Goal: Obtain resource: Download file/media

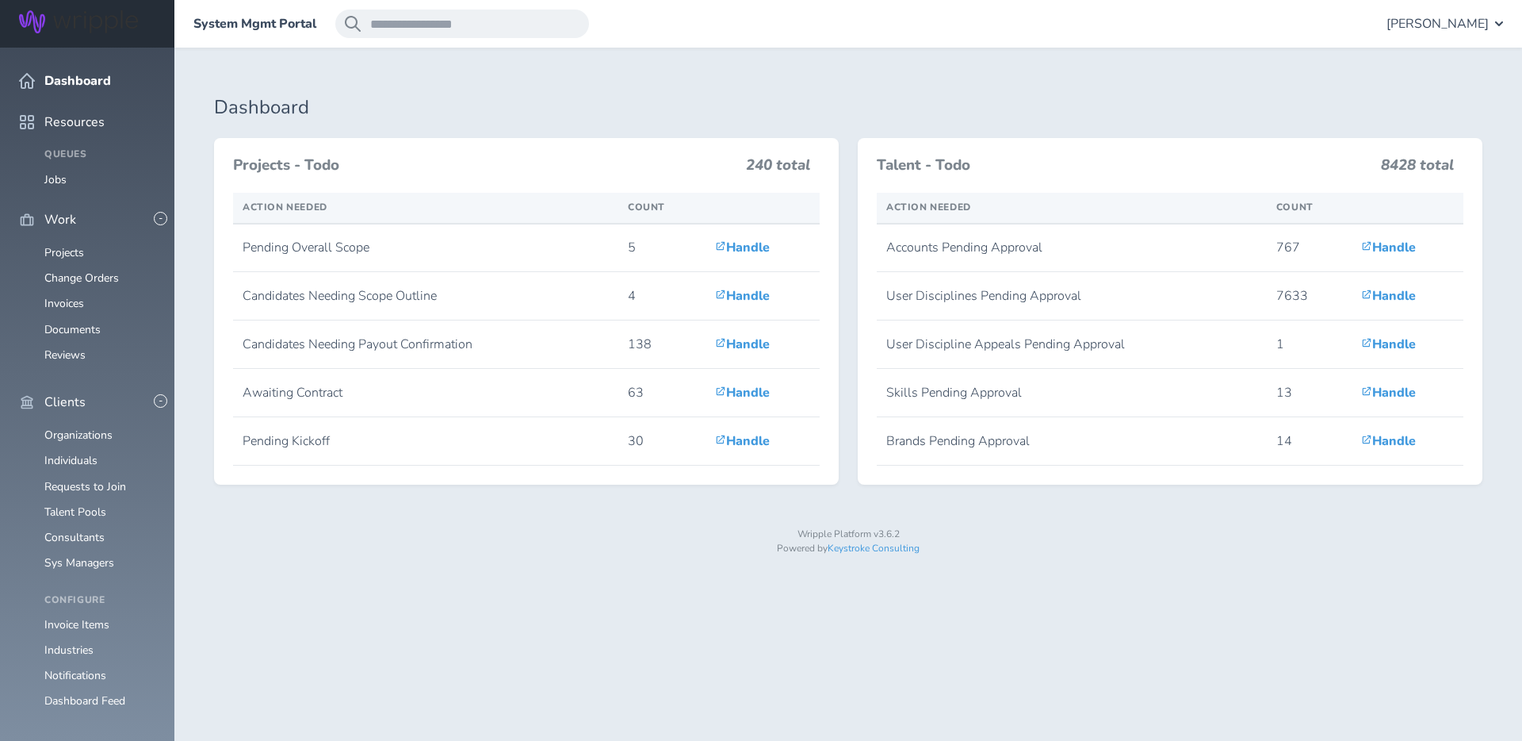
scroll to position [362, 0]
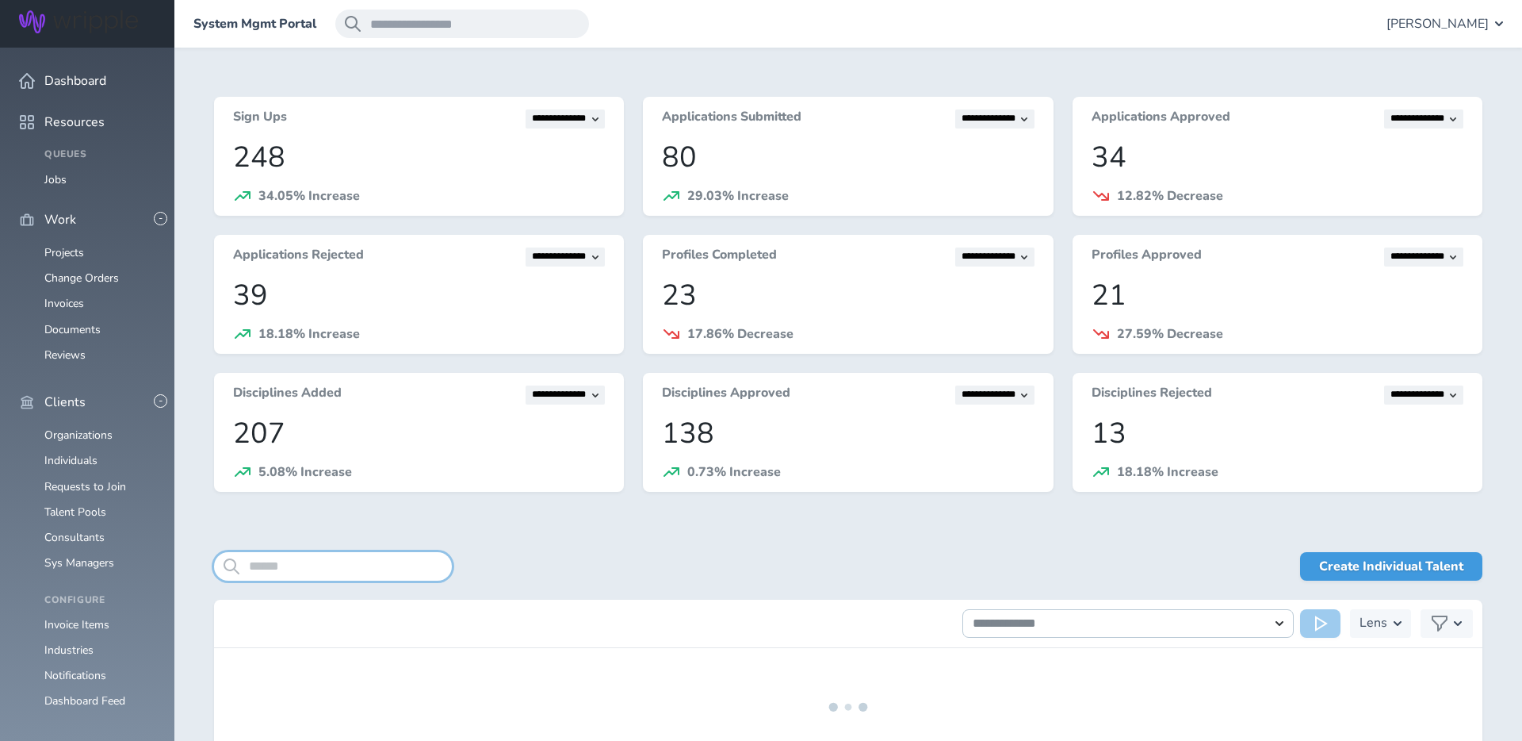
click at [308, 569] on input "search" at bounding box center [333, 566] width 238 height 29
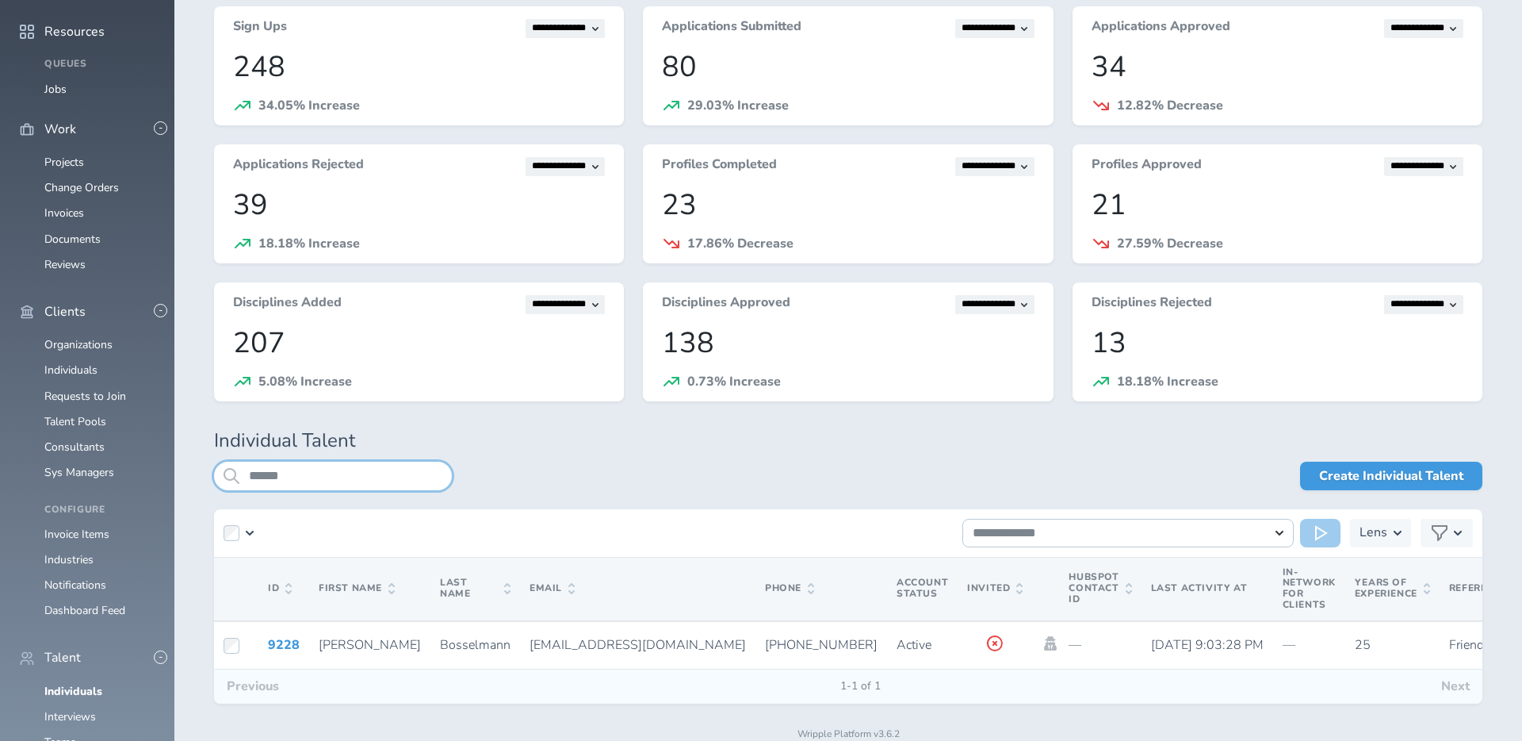
scroll to position [132, 0]
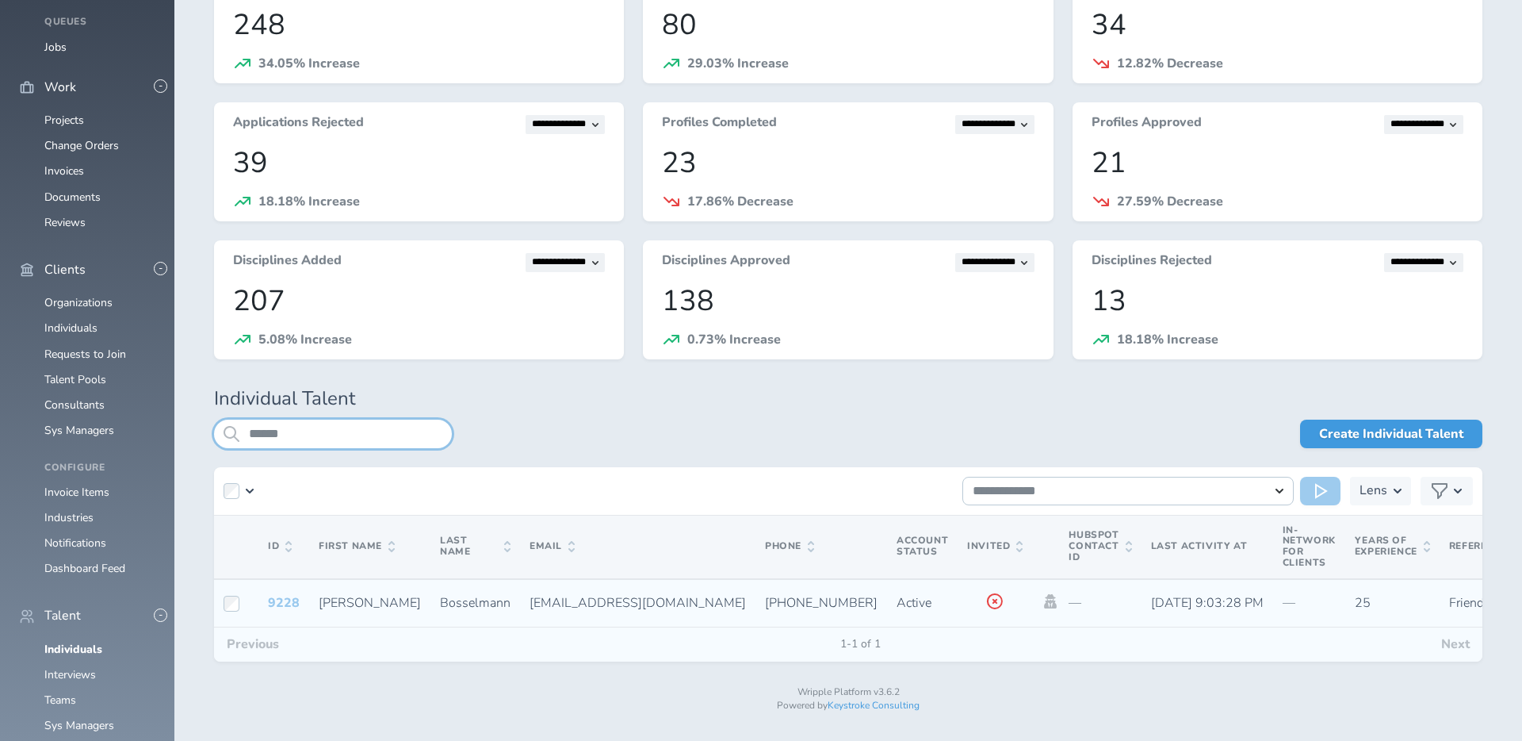
type input "******"
click at [293, 601] on link "9228" at bounding box center [284, 602] width 32 height 17
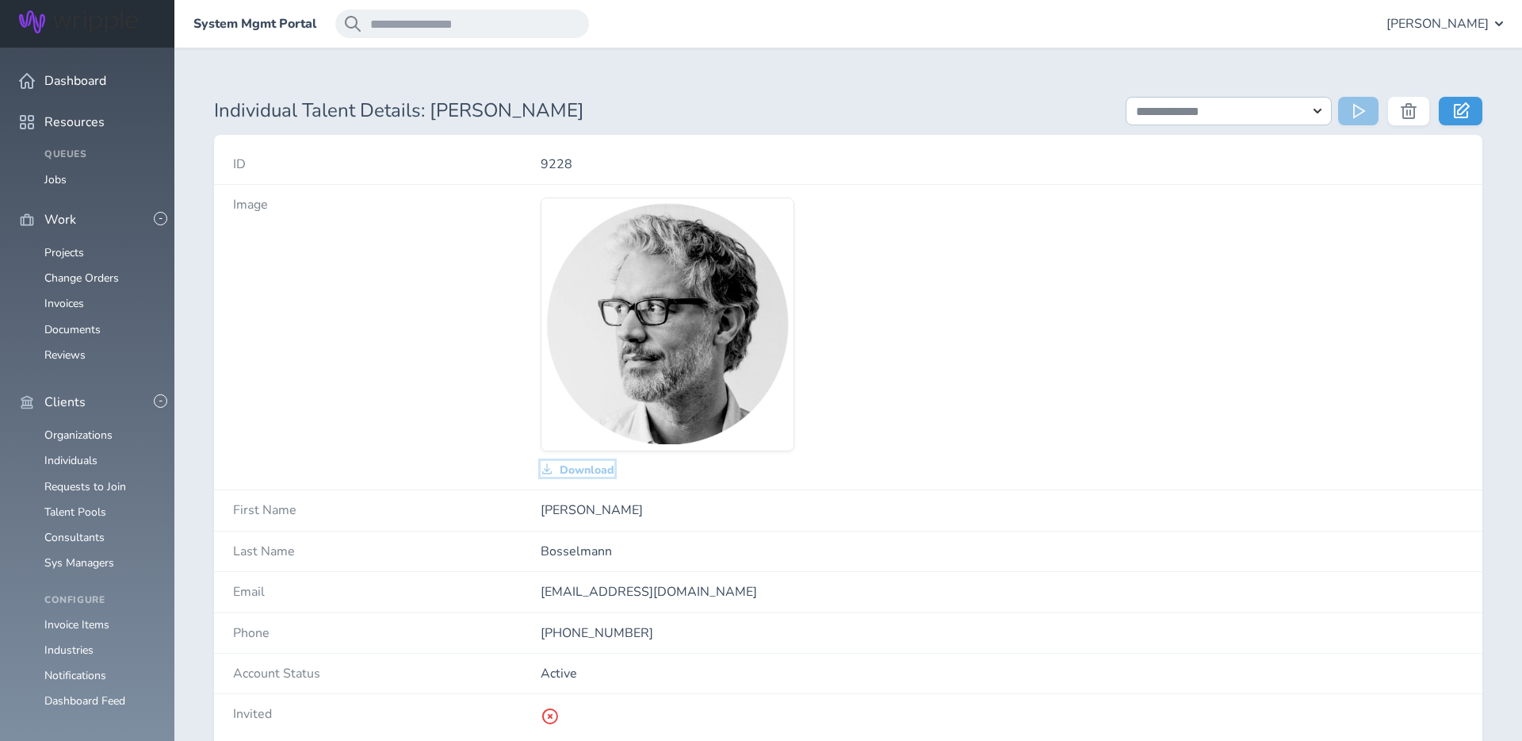
click at [576, 469] on span "Download" at bounding box center [587, 470] width 55 height 13
drag, startPoint x: 64, startPoint y: 381, endPoint x: 523, endPoint y: 237, distance: 480.3
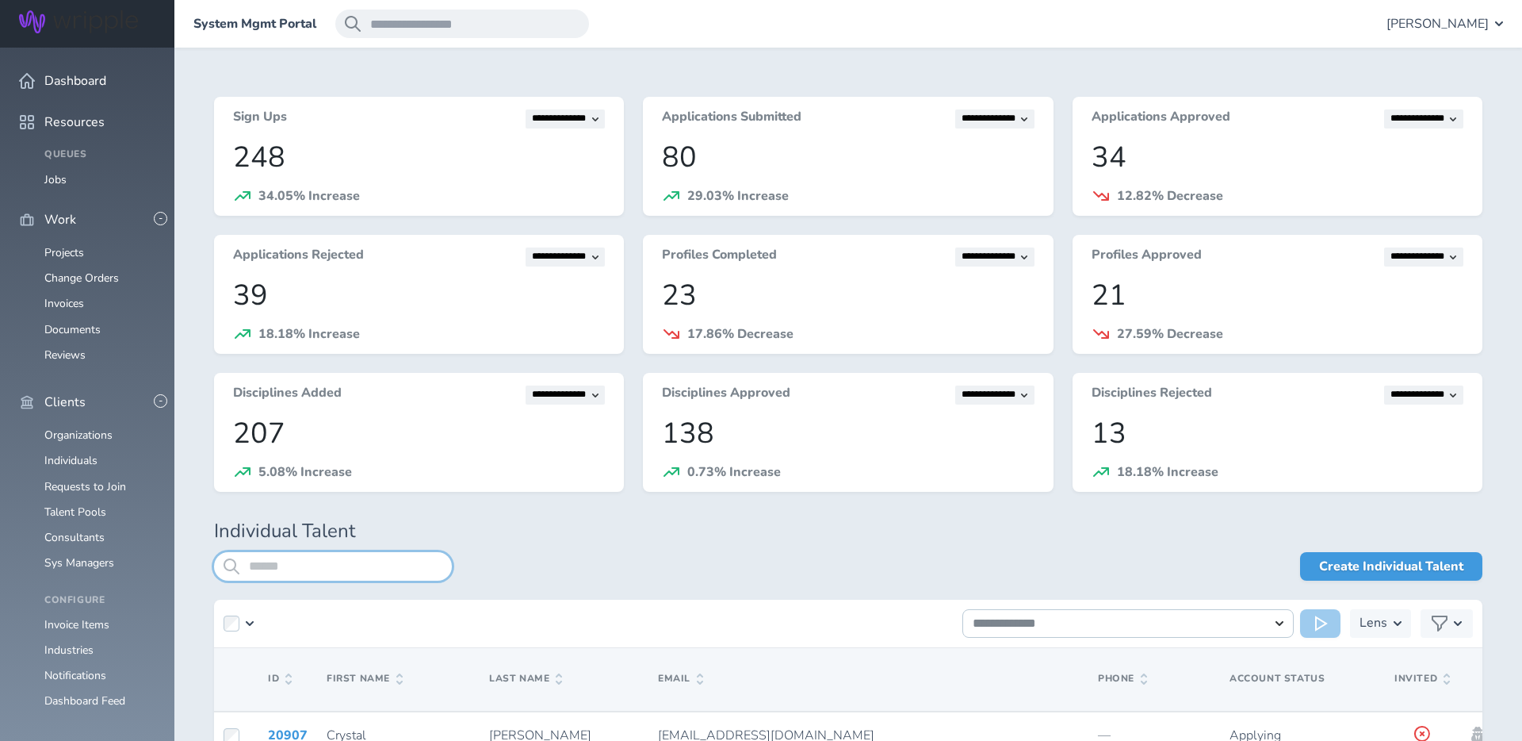
click at [316, 566] on input "search" at bounding box center [333, 566] width 238 height 29
type input "**********"
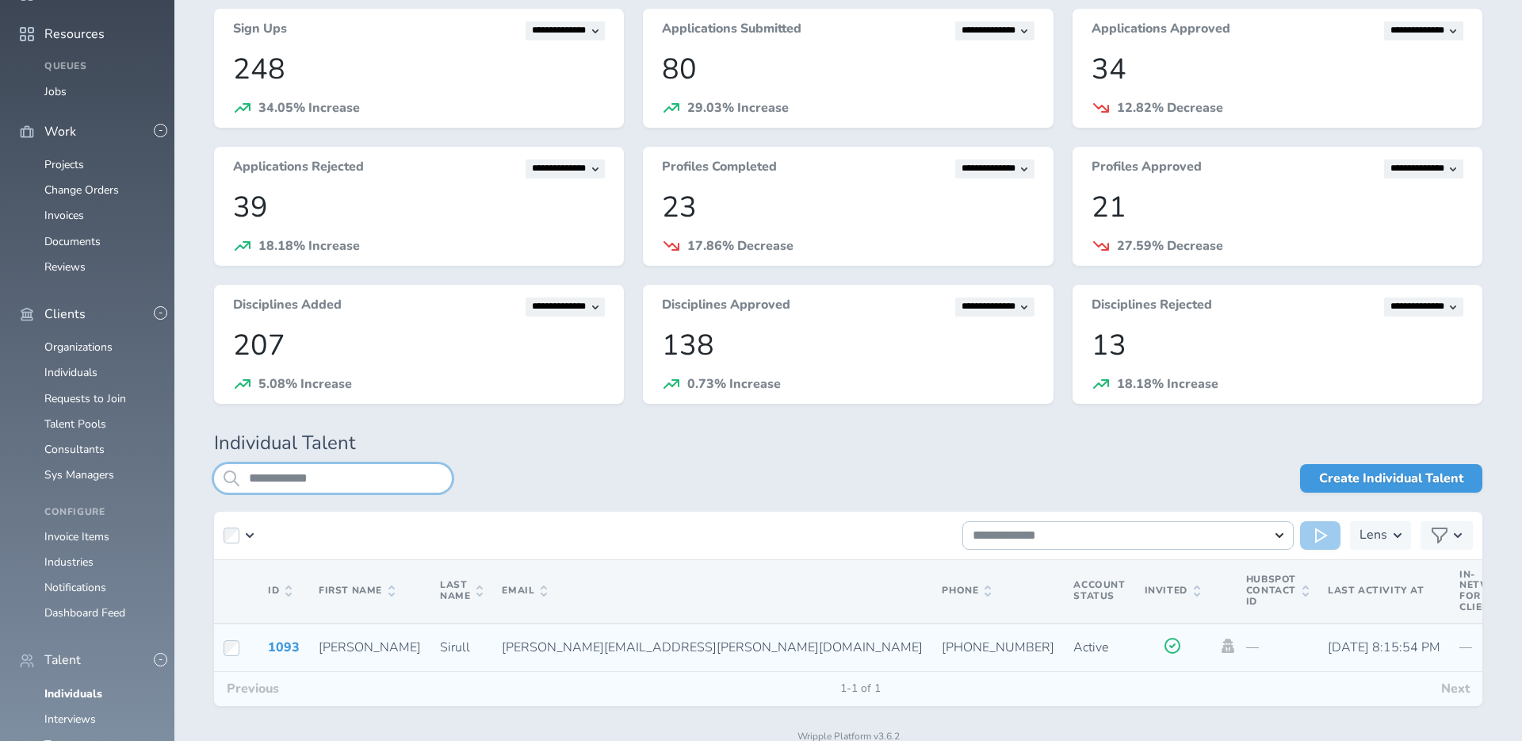
scroll to position [97, 0]
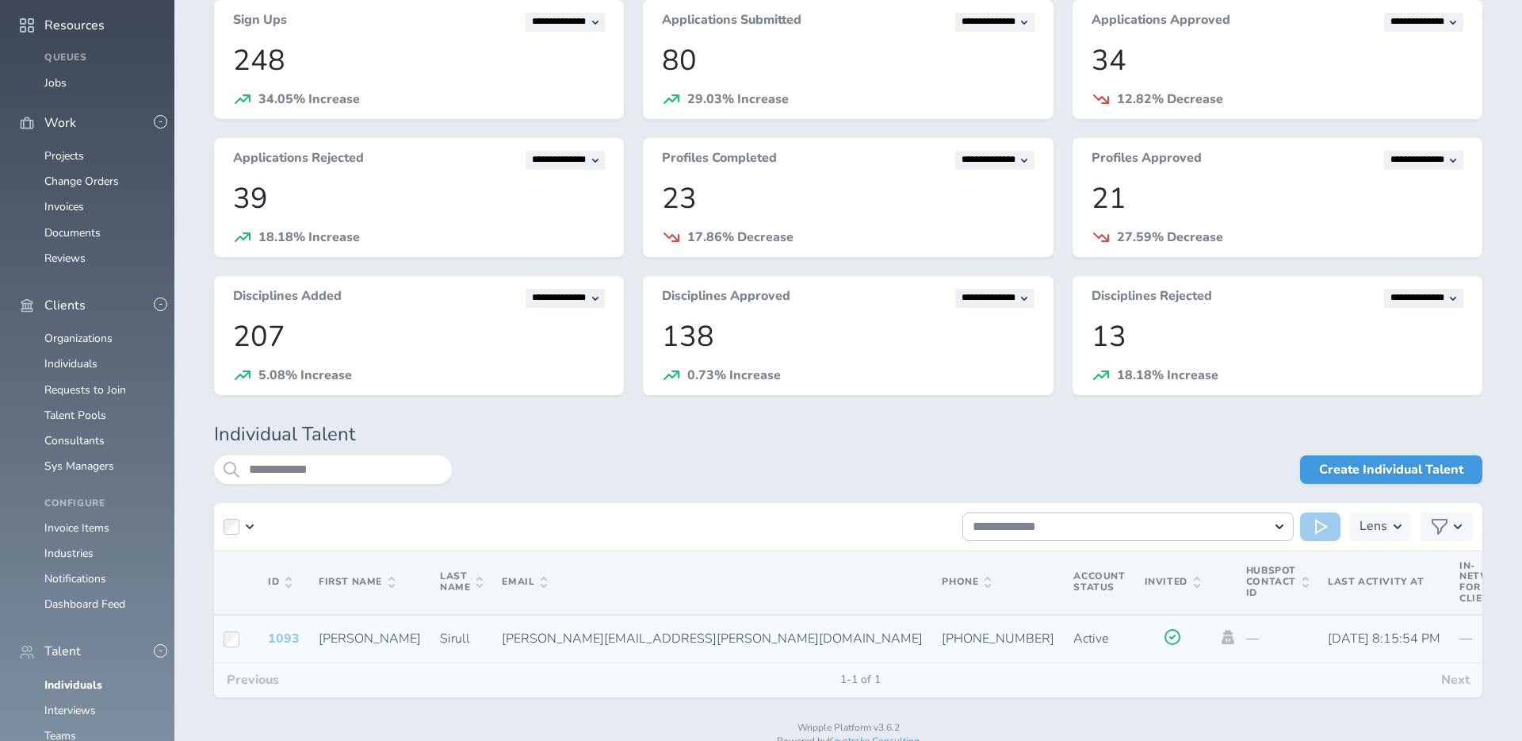
click at [289, 641] on link "1093" at bounding box center [284, 638] width 32 height 17
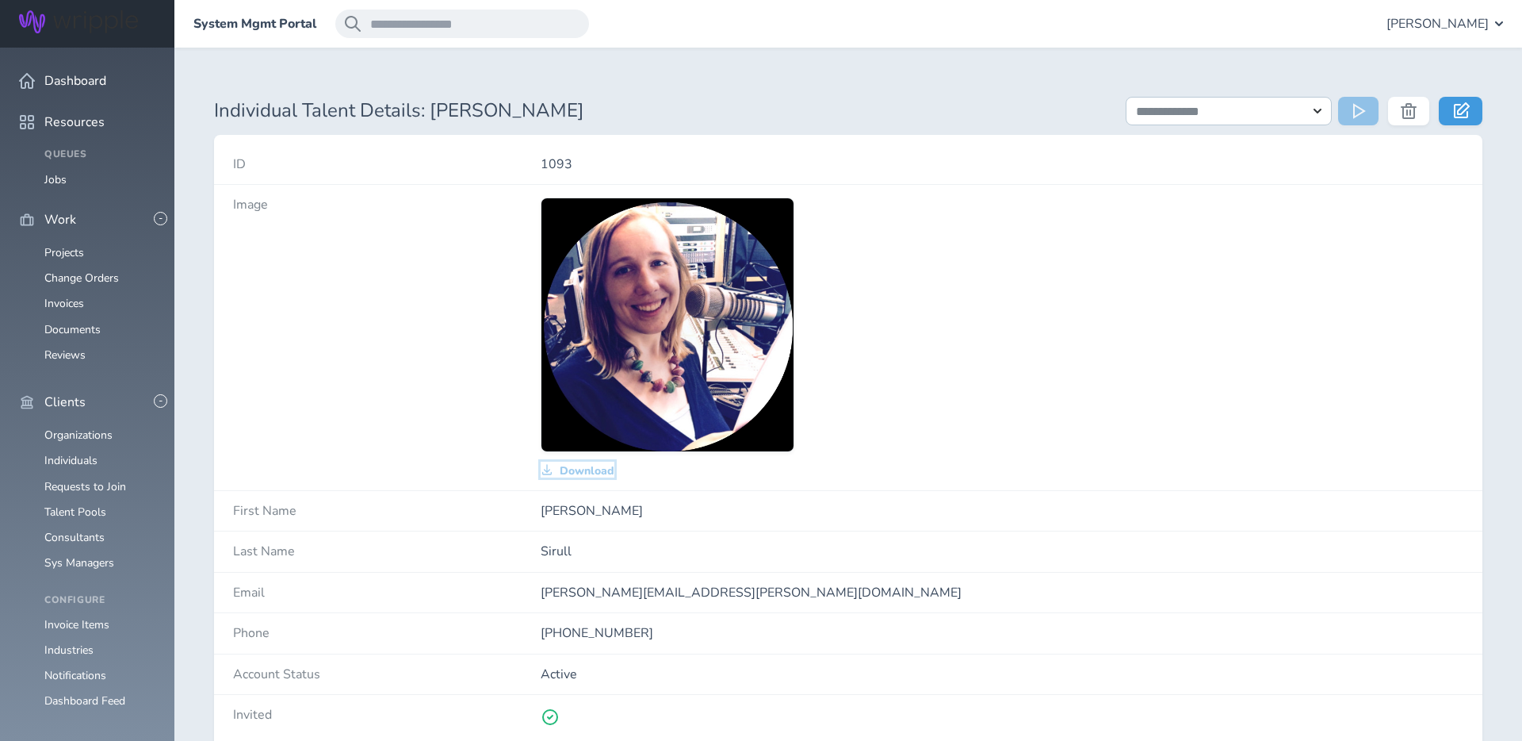
click at [585, 470] on span "Download" at bounding box center [587, 471] width 55 height 13
click at [912, 303] on div "Download" at bounding box center [1002, 337] width 923 height 280
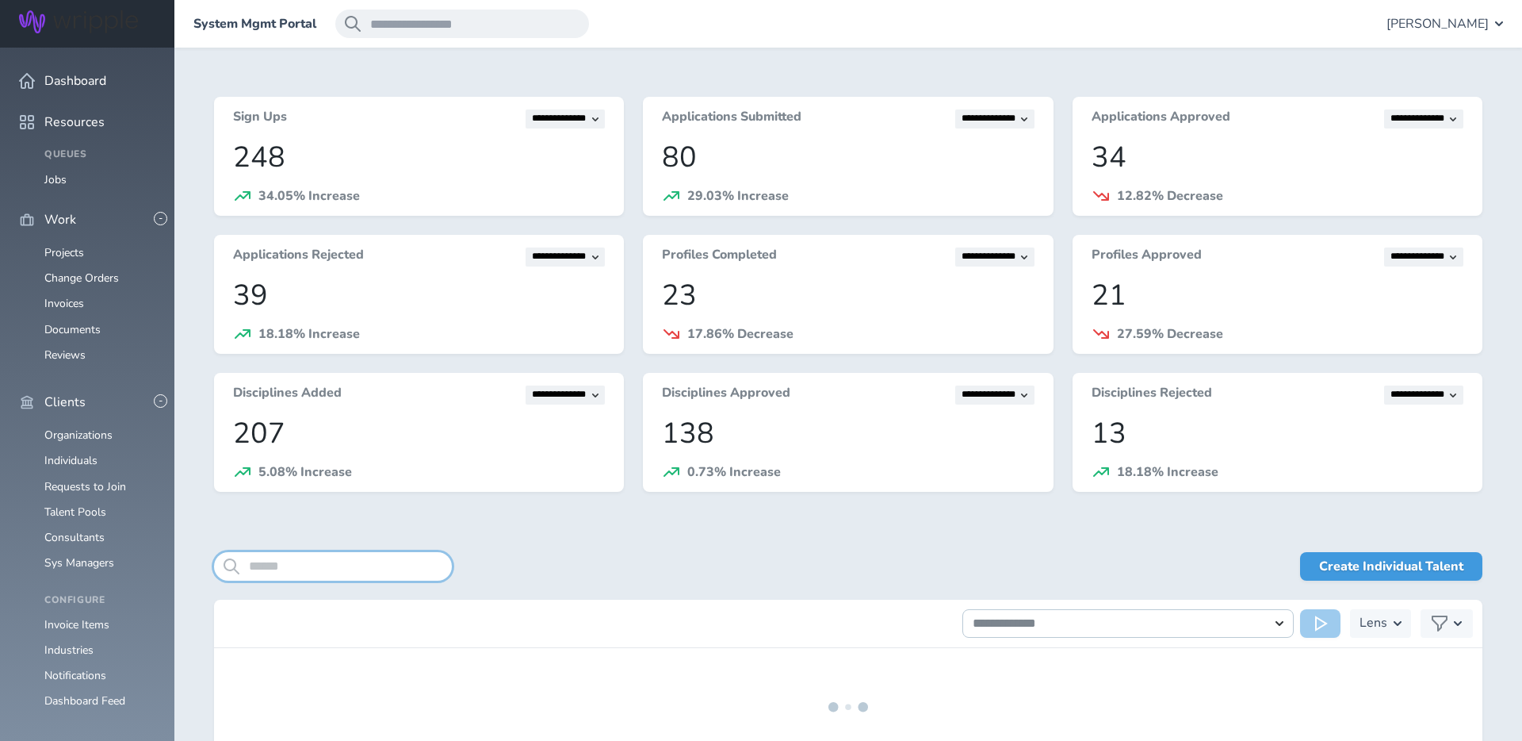
click at [255, 568] on input "search" at bounding box center [333, 566] width 238 height 29
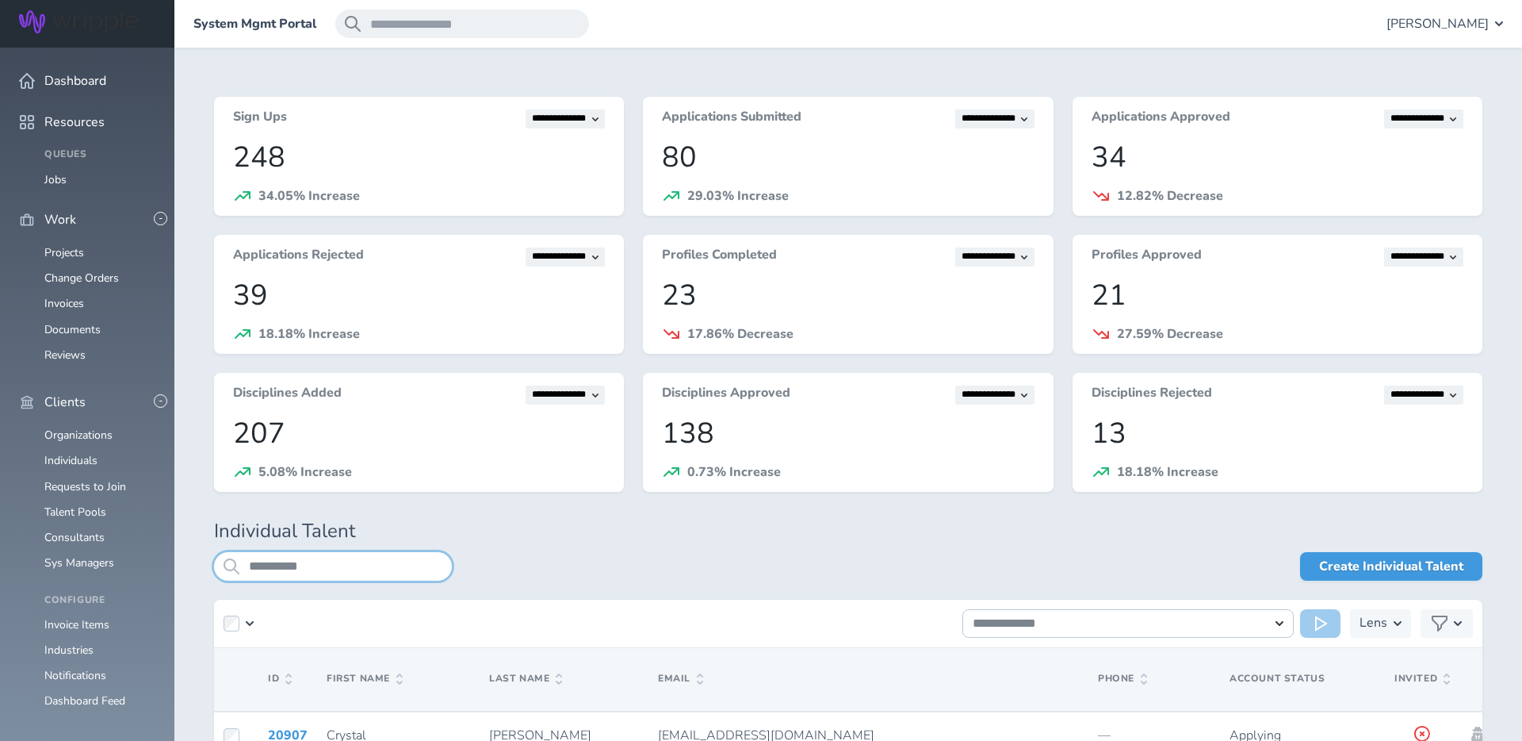
type input "**********"
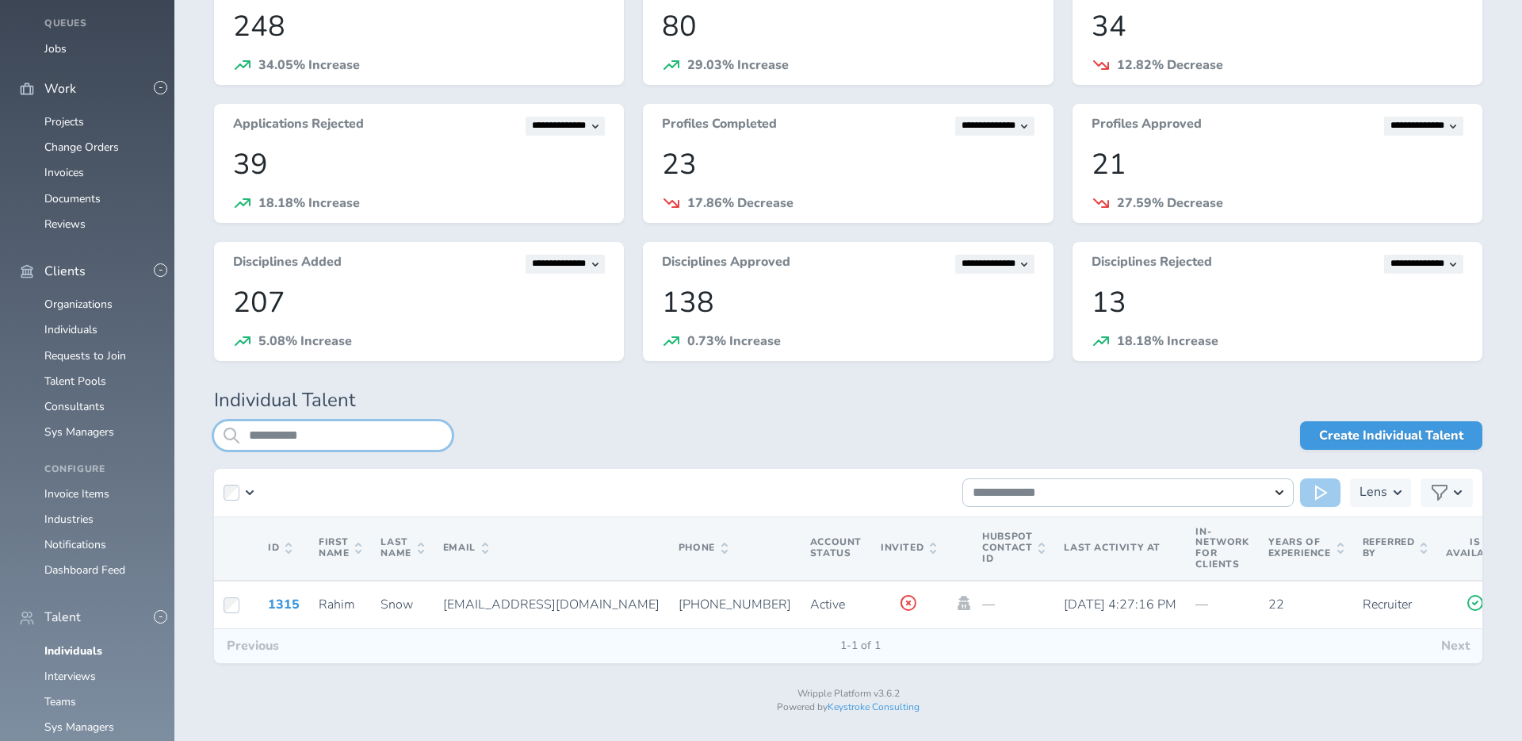
scroll to position [132, 0]
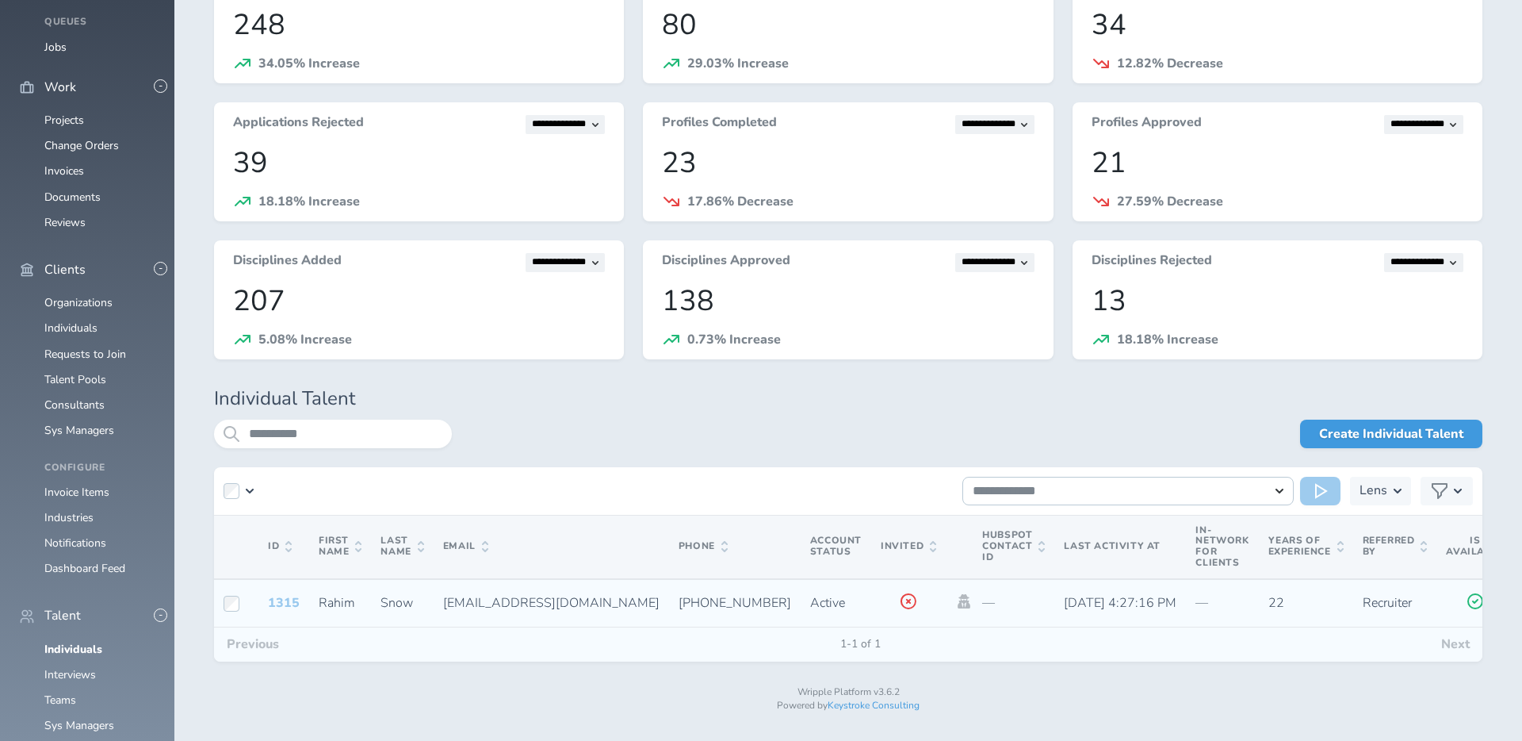
click at [279, 603] on link "1315" at bounding box center [284, 602] width 32 height 17
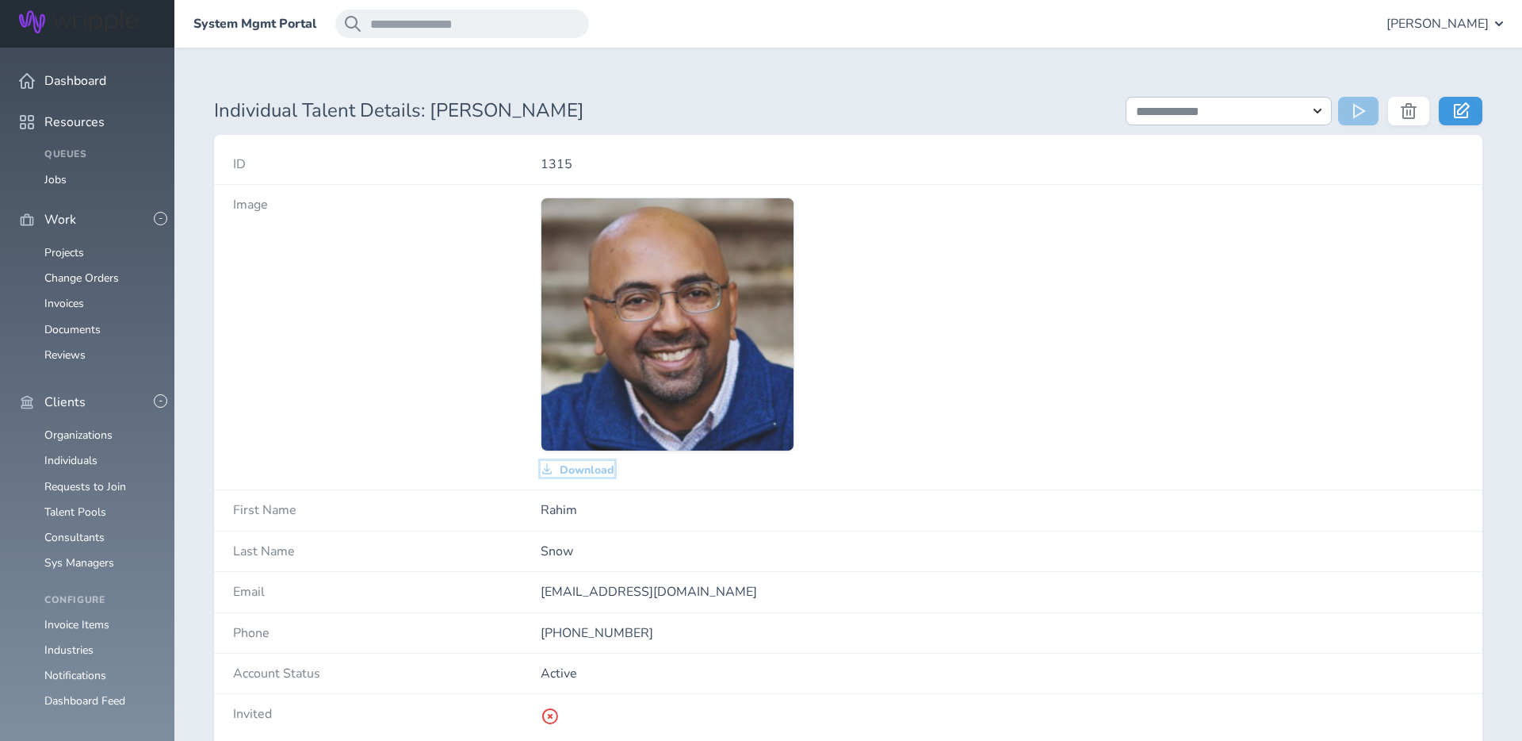
click at [576, 468] on span "Download" at bounding box center [587, 470] width 55 height 13
drag, startPoint x: 49, startPoint y: 373, endPoint x: 58, endPoint y: 378, distance: 10.3
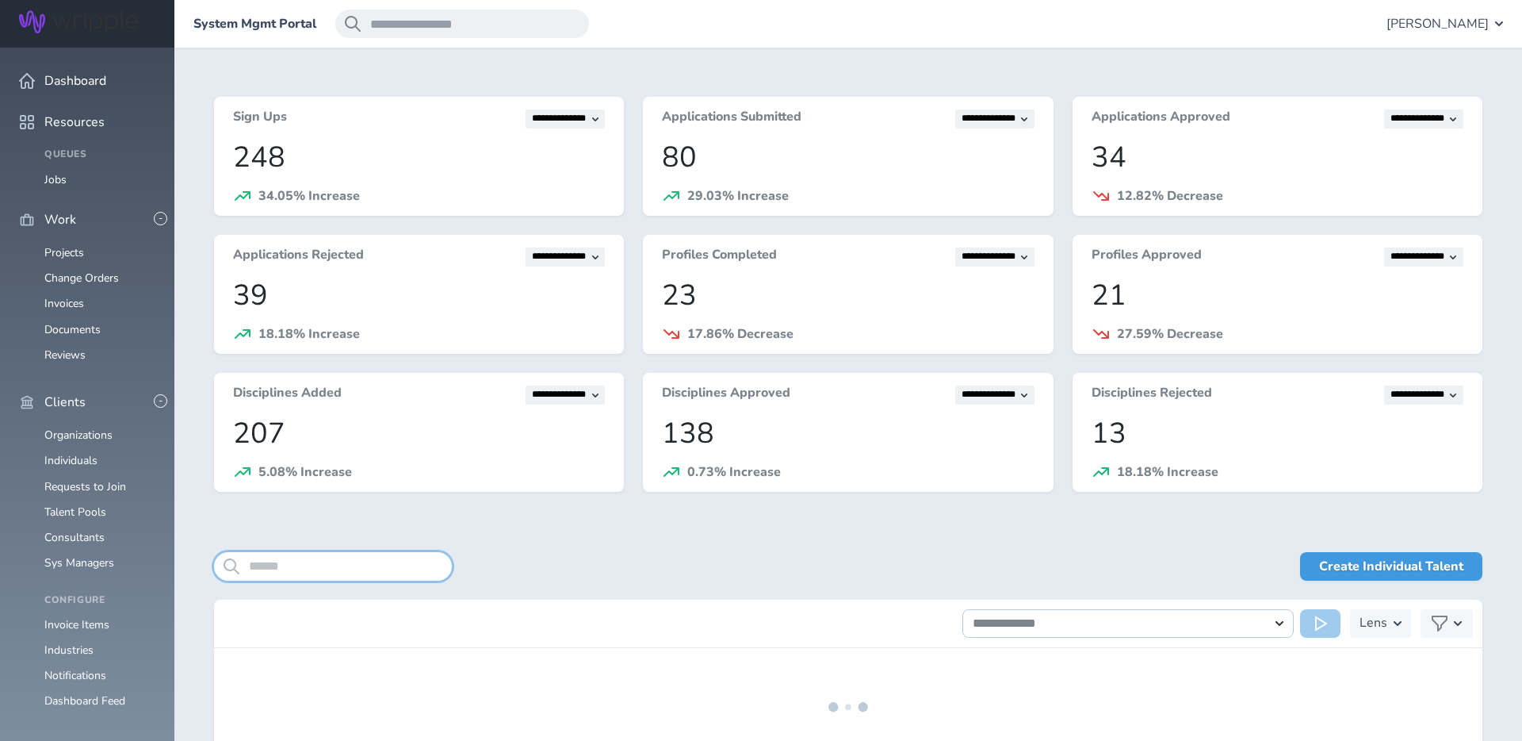
click at [282, 565] on input "search" at bounding box center [333, 566] width 238 height 29
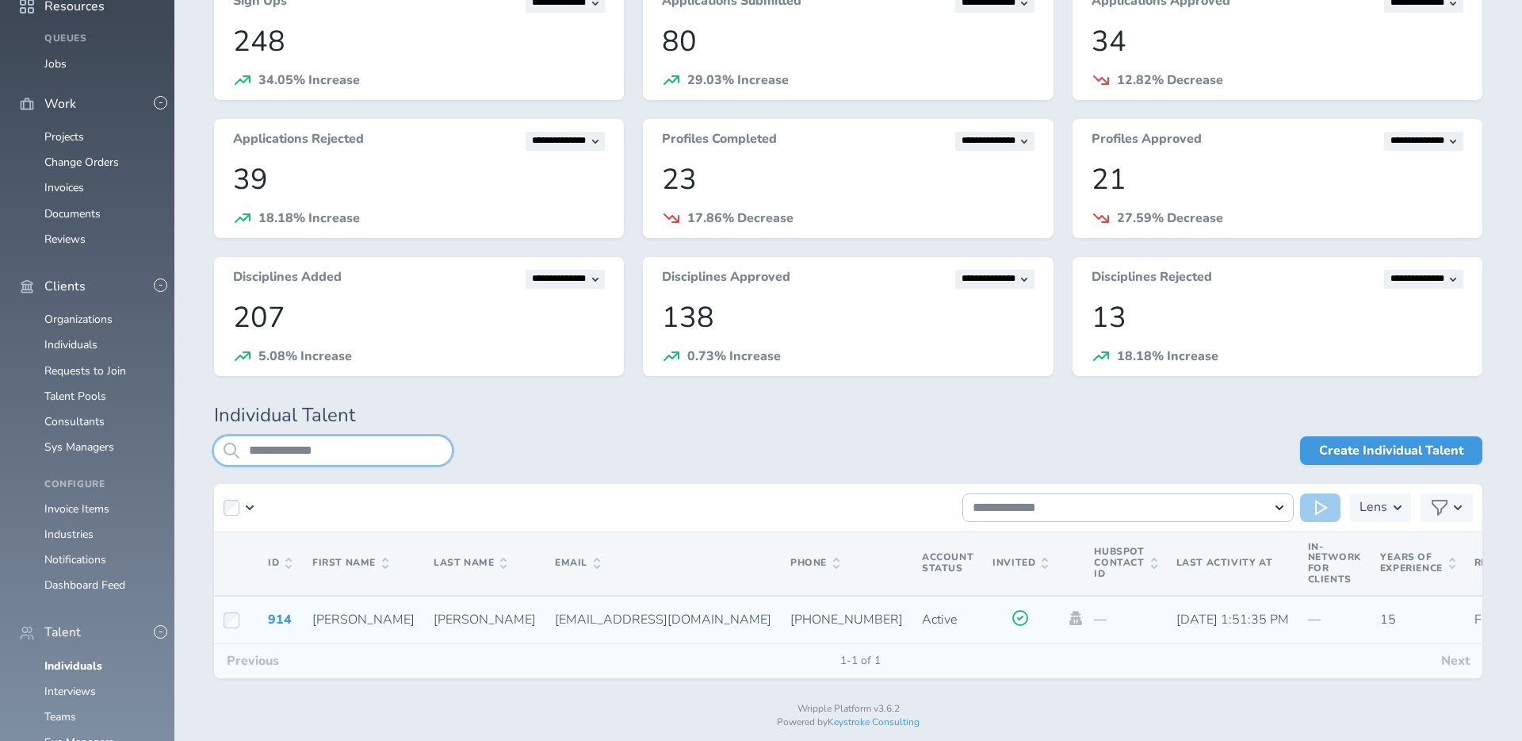
scroll to position [122, 0]
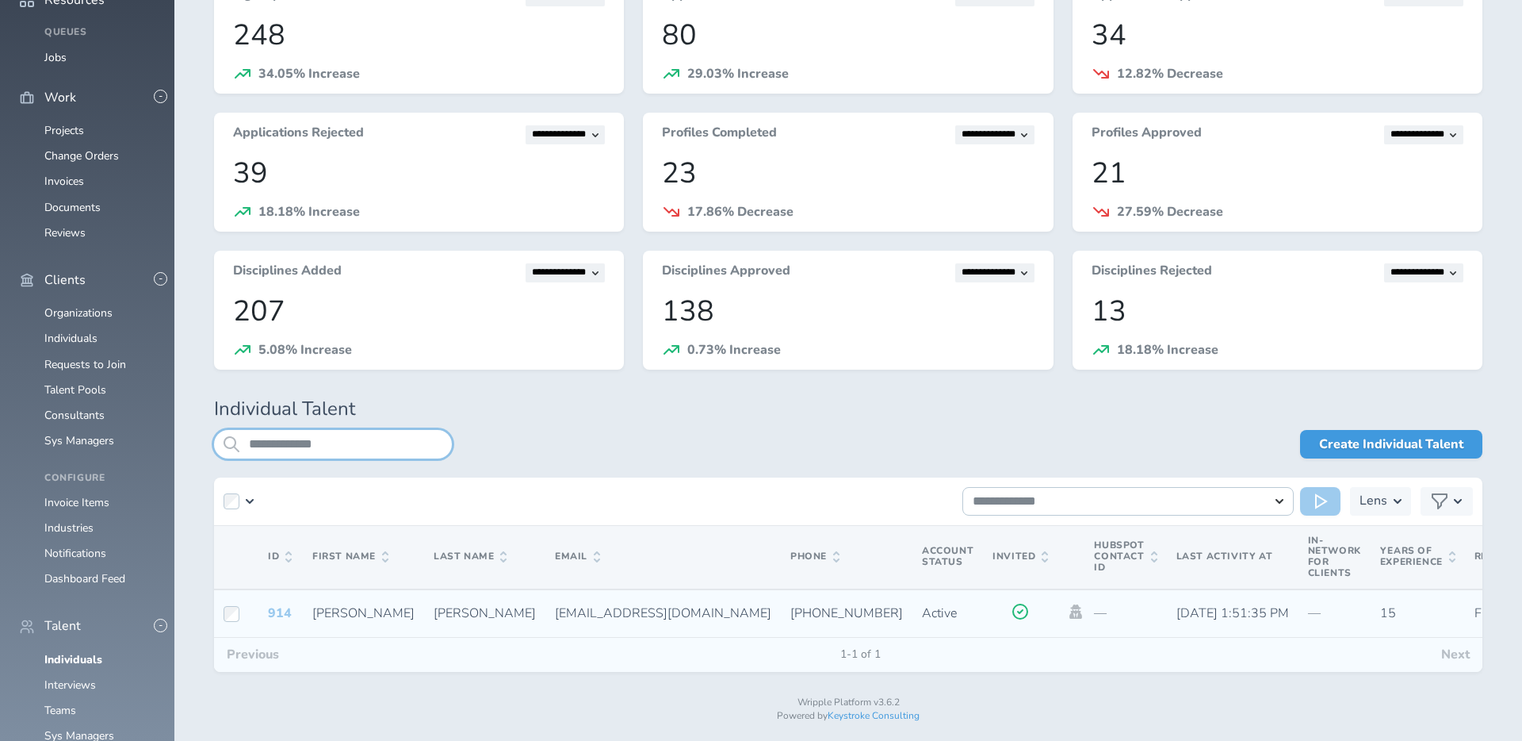
type input "**********"
click at [285, 607] on link "914" at bounding box center [280, 612] width 24 height 17
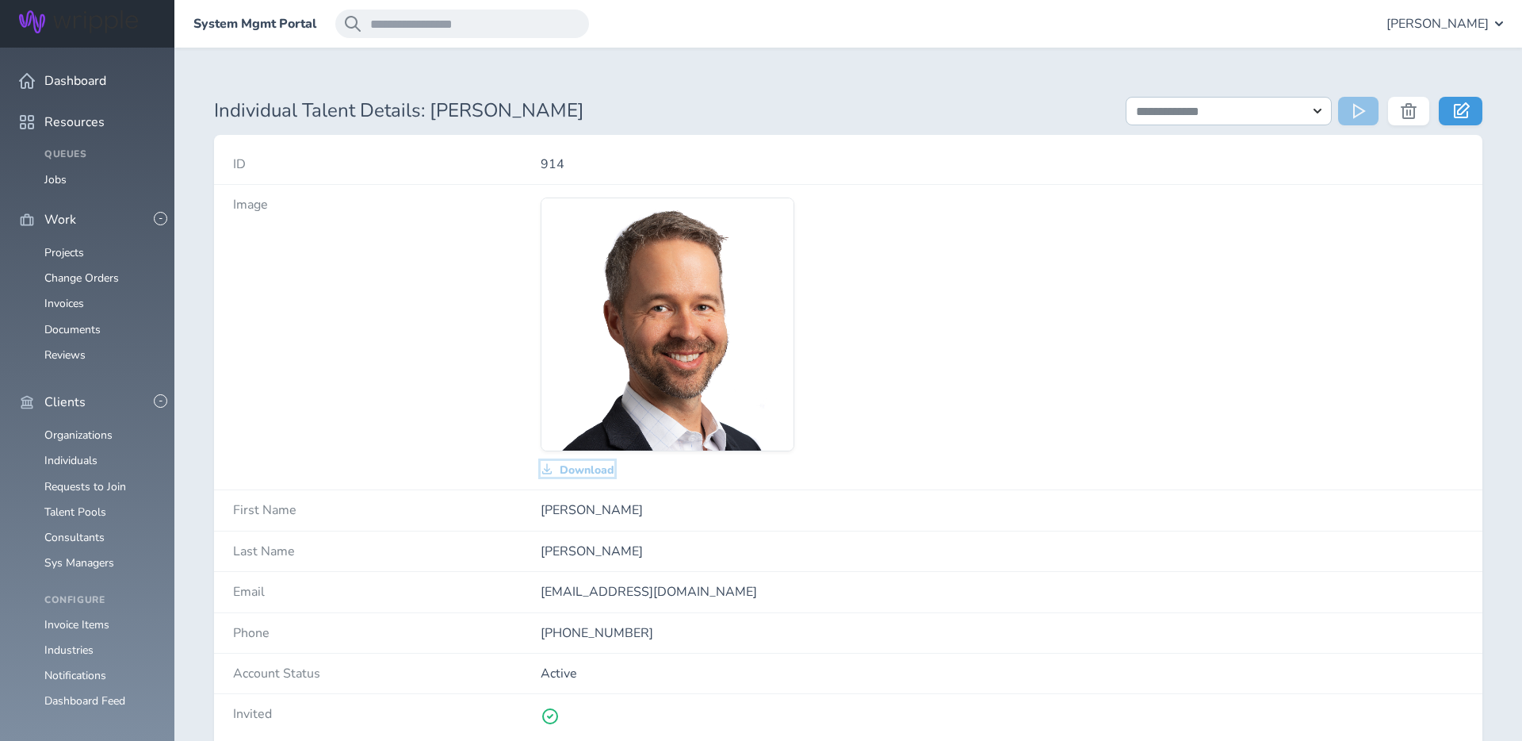
click at [586, 468] on span "Download" at bounding box center [587, 470] width 55 height 13
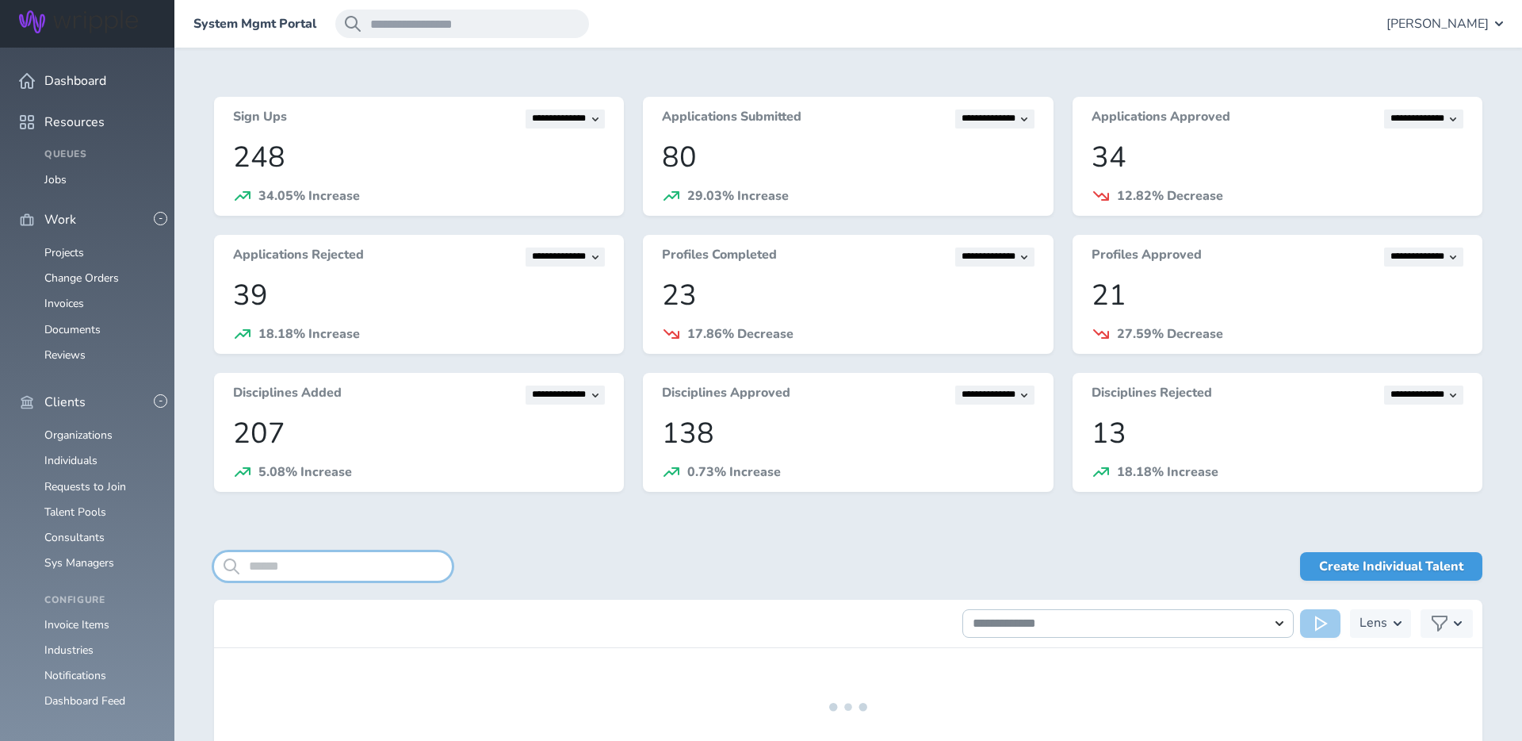
click at [323, 569] on input "search" at bounding box center [333, 566] width 238 height 29
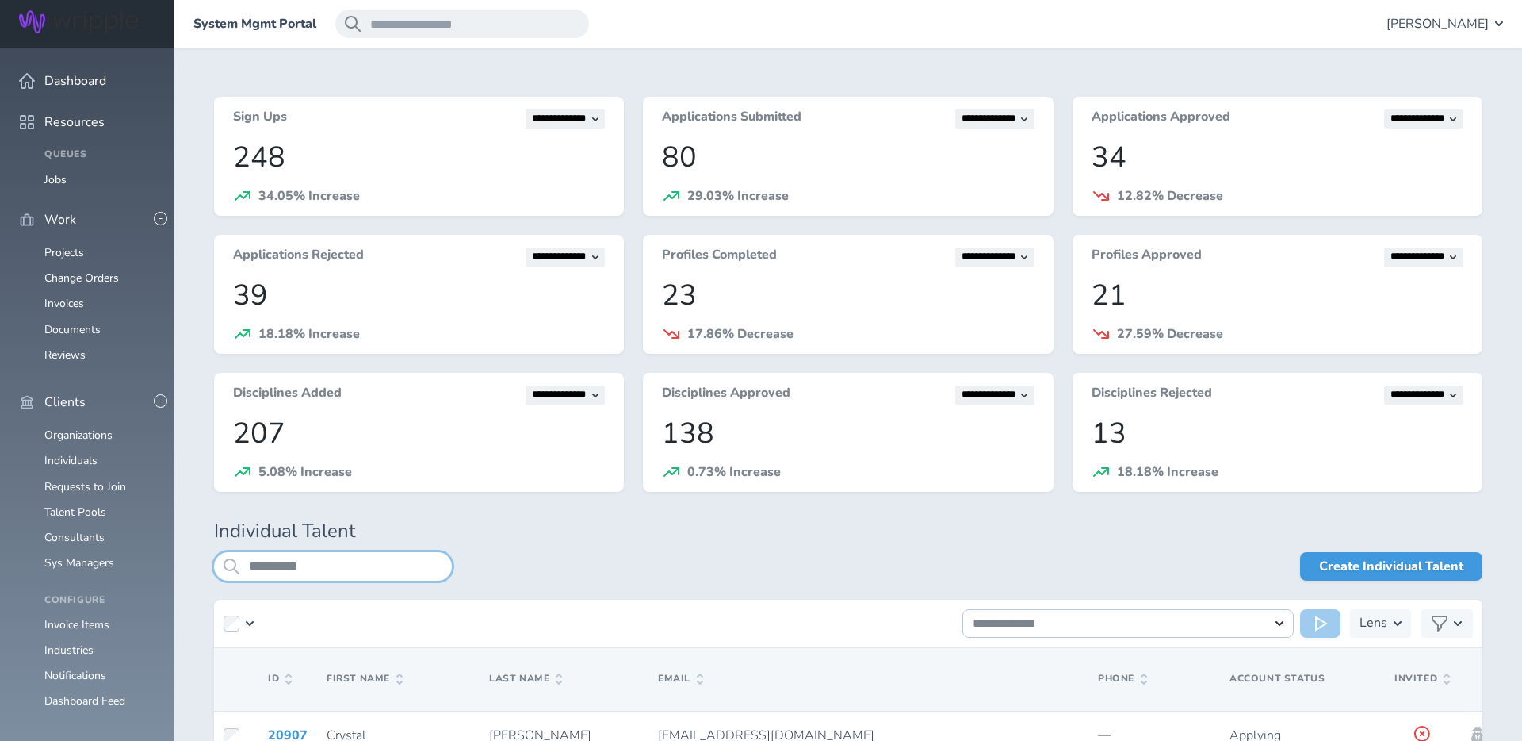
type input "**********"
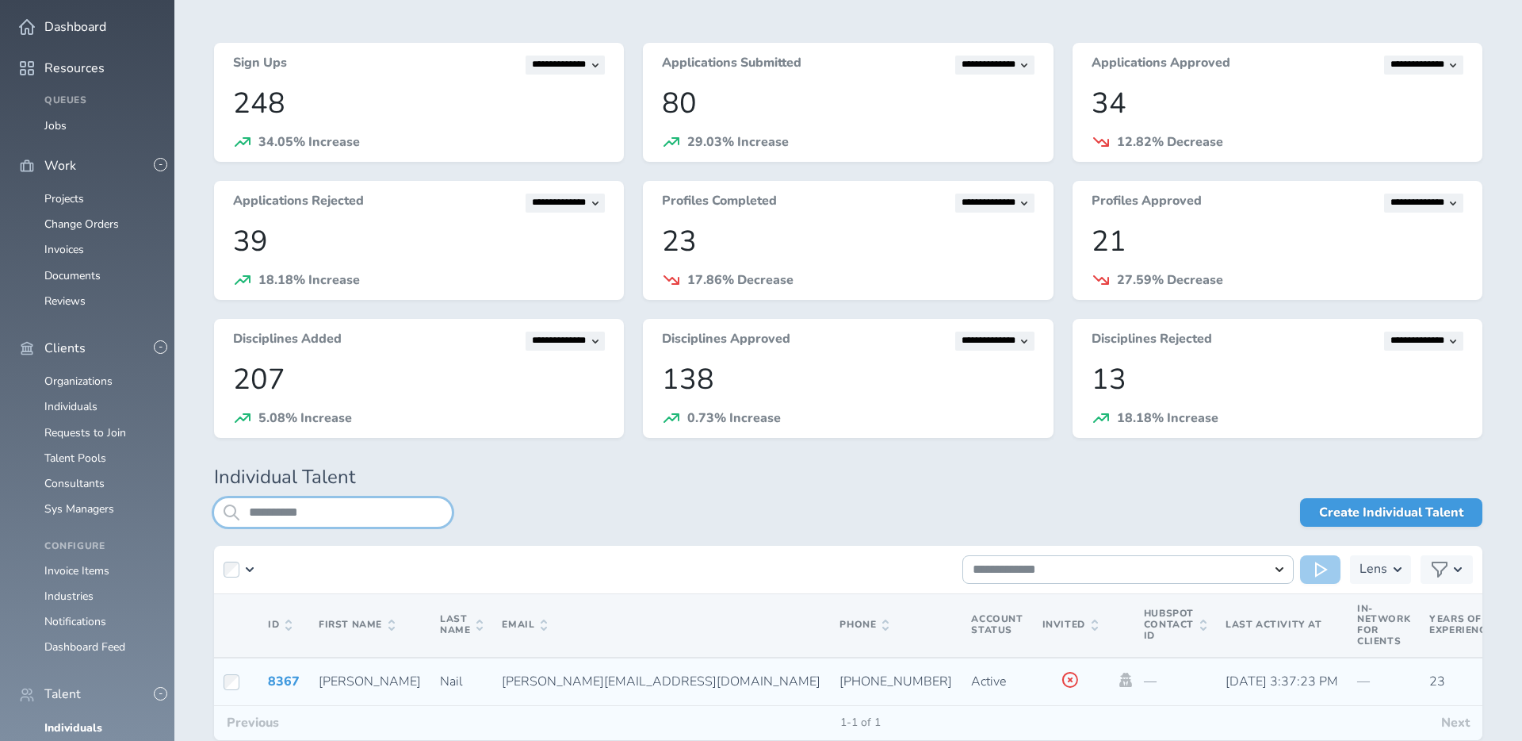
scroll to position [132, 0]
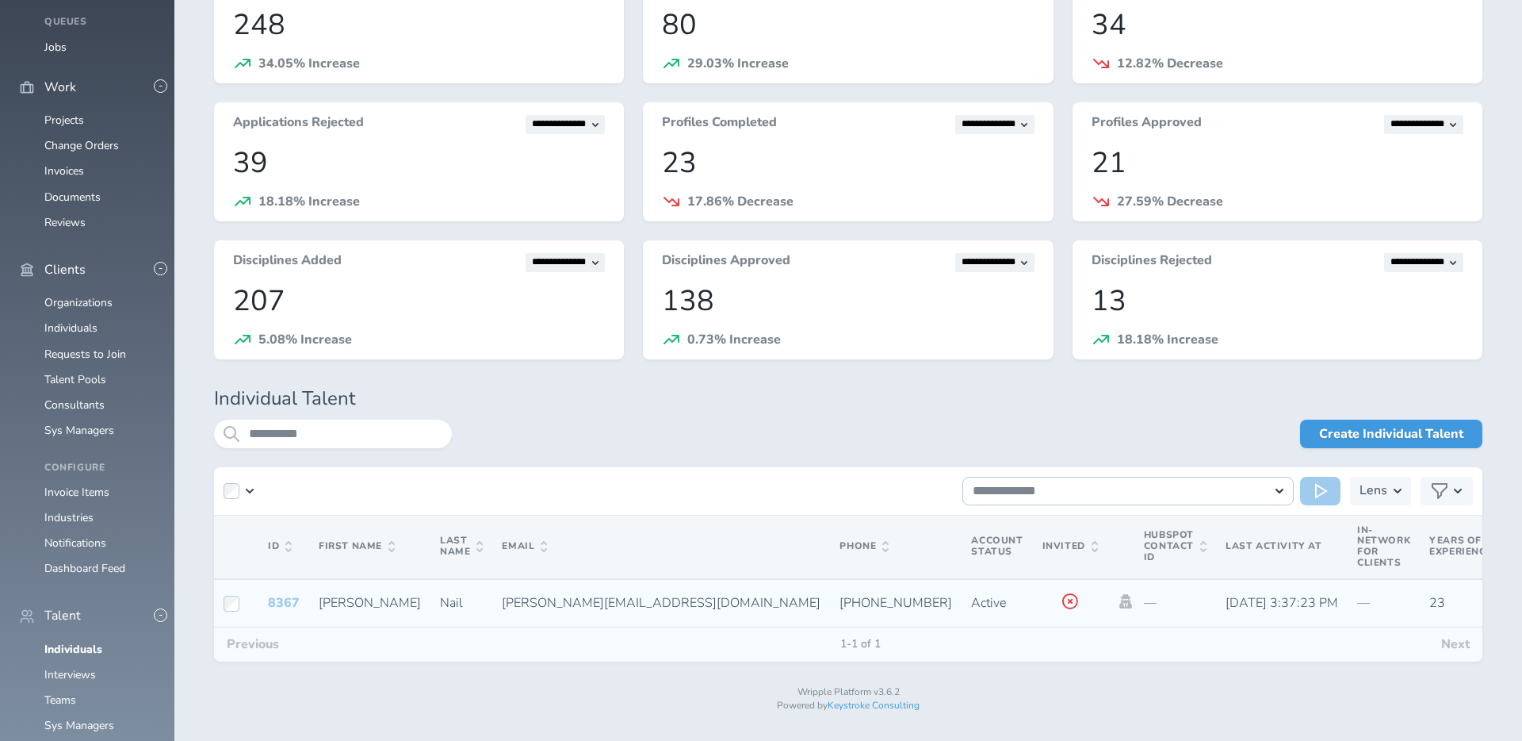
click at [285, 599] on link "8367" at bounding box center [284, 602] width 32 height 17
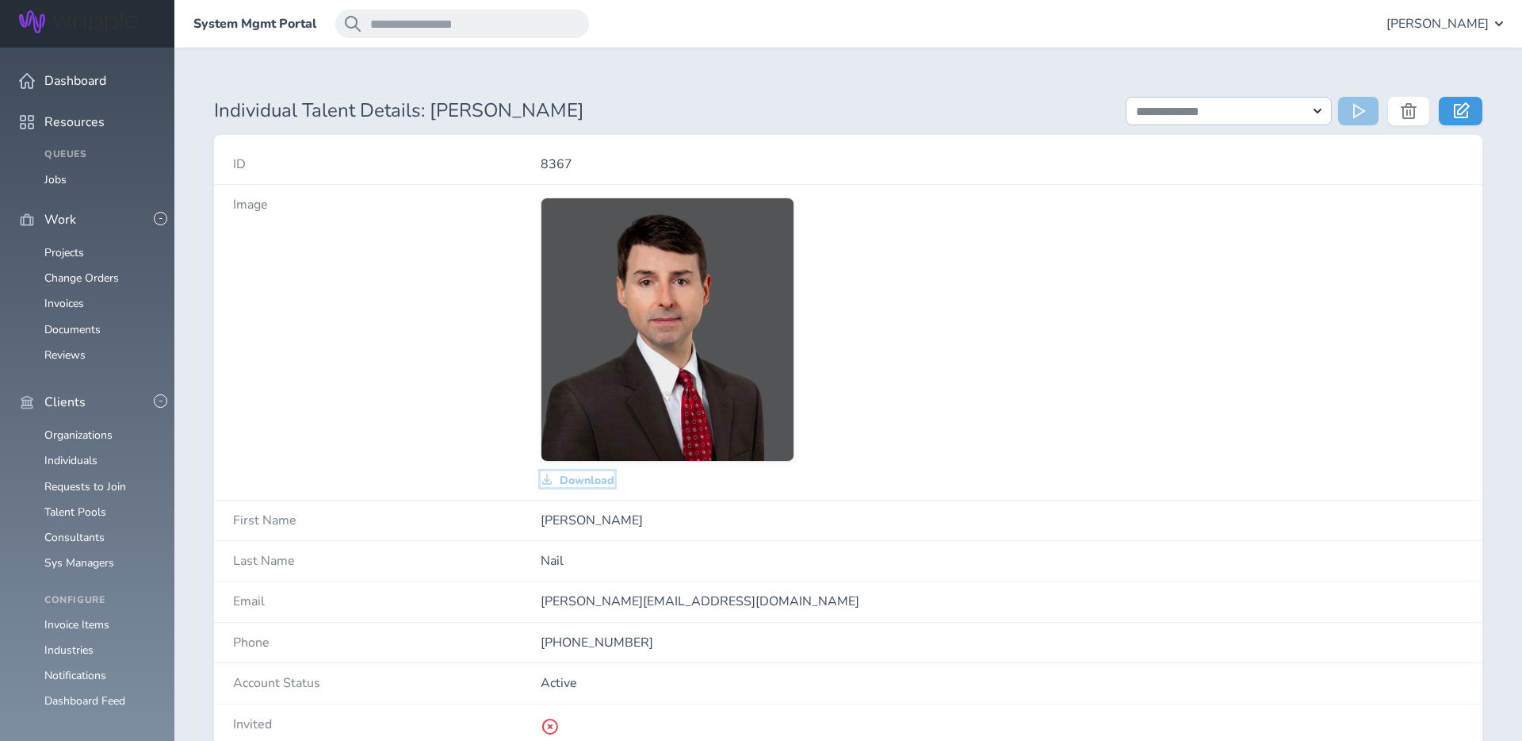
click at [596, 477] on span "Download" at bounding box center [587, 480] width 55 height 13
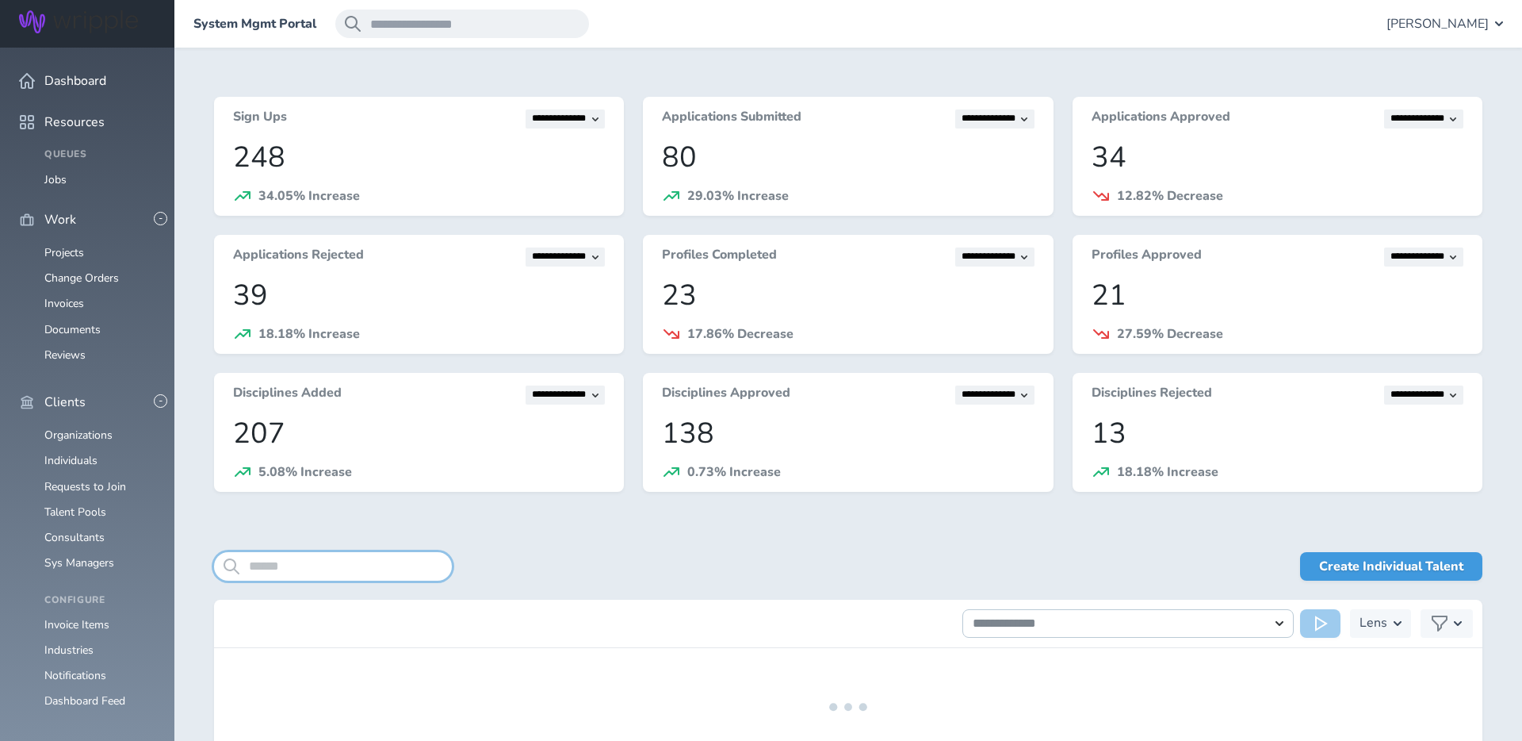
click at [266, 562] on input "search" at bounding box center [333, 566] width 238 height 29
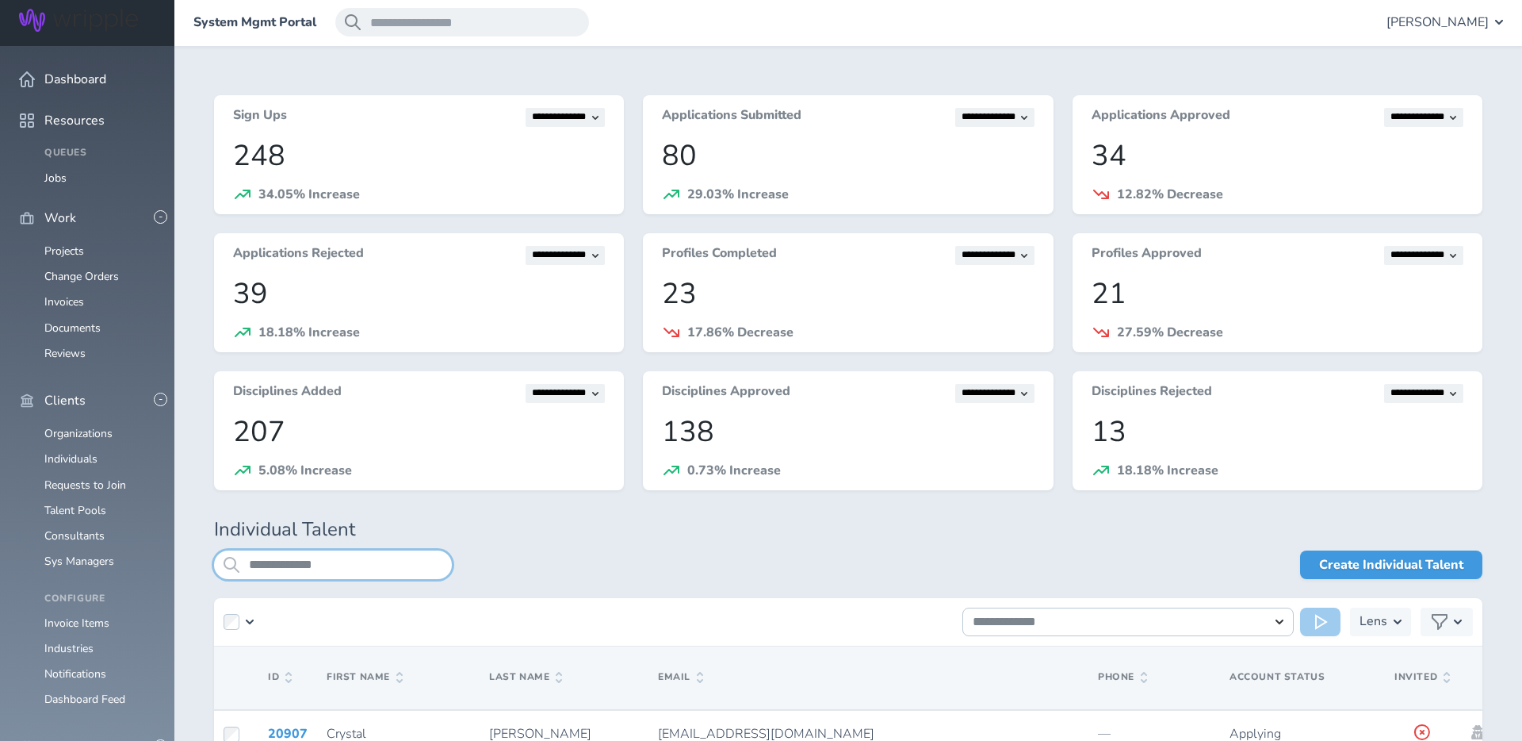
type input "**********"
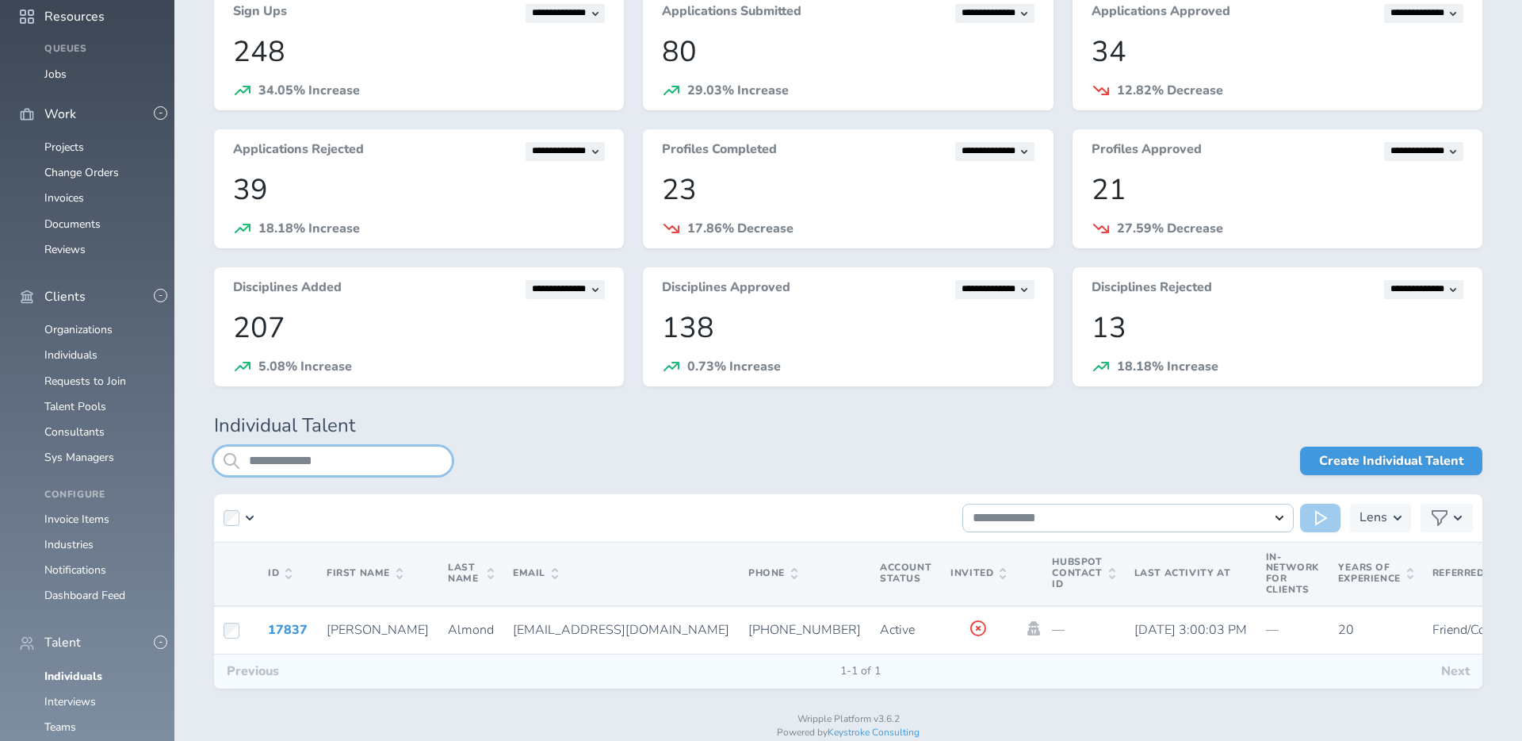
scroll to position [132, 0]
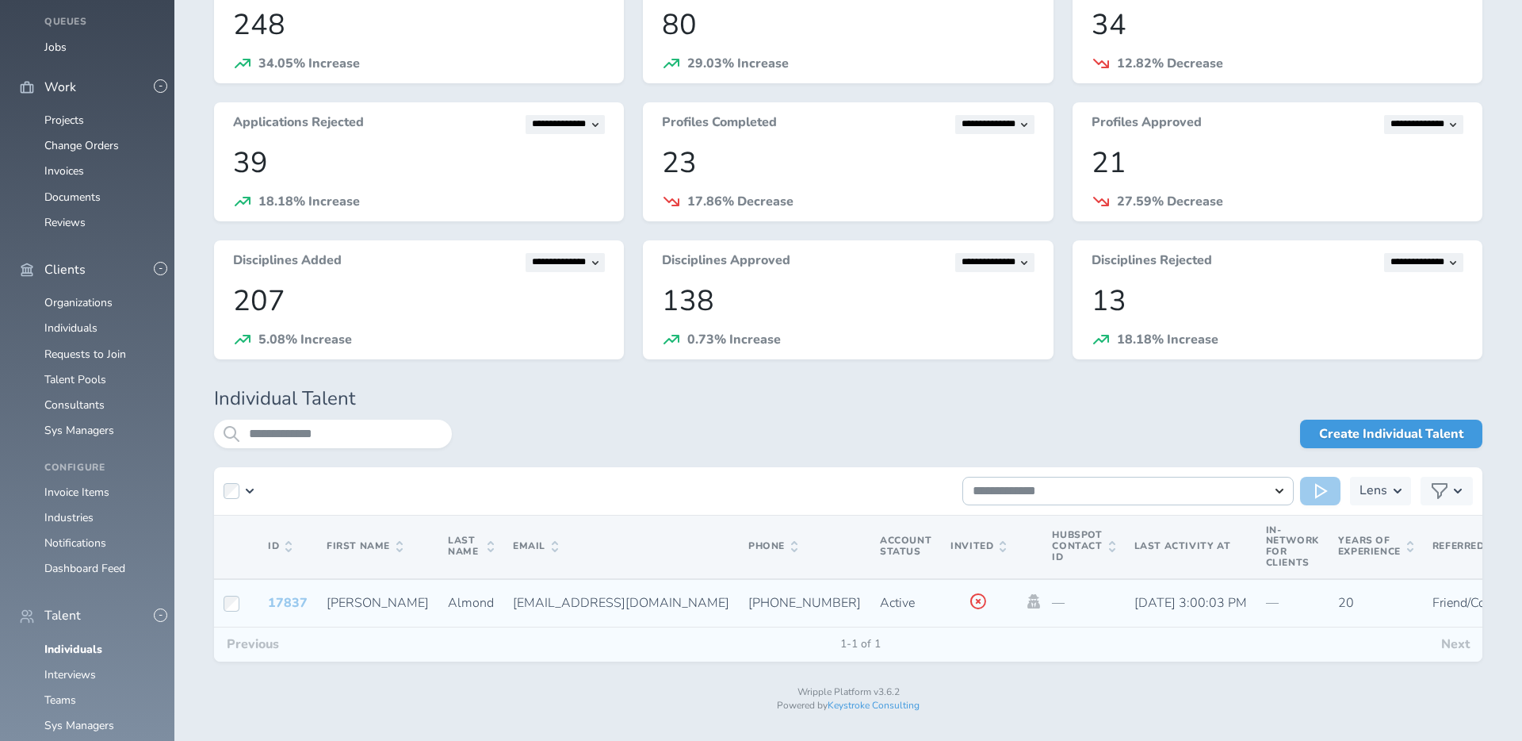
click at [271, 599] on link "17837" at bounding box center [288, 602] width 40 height 17
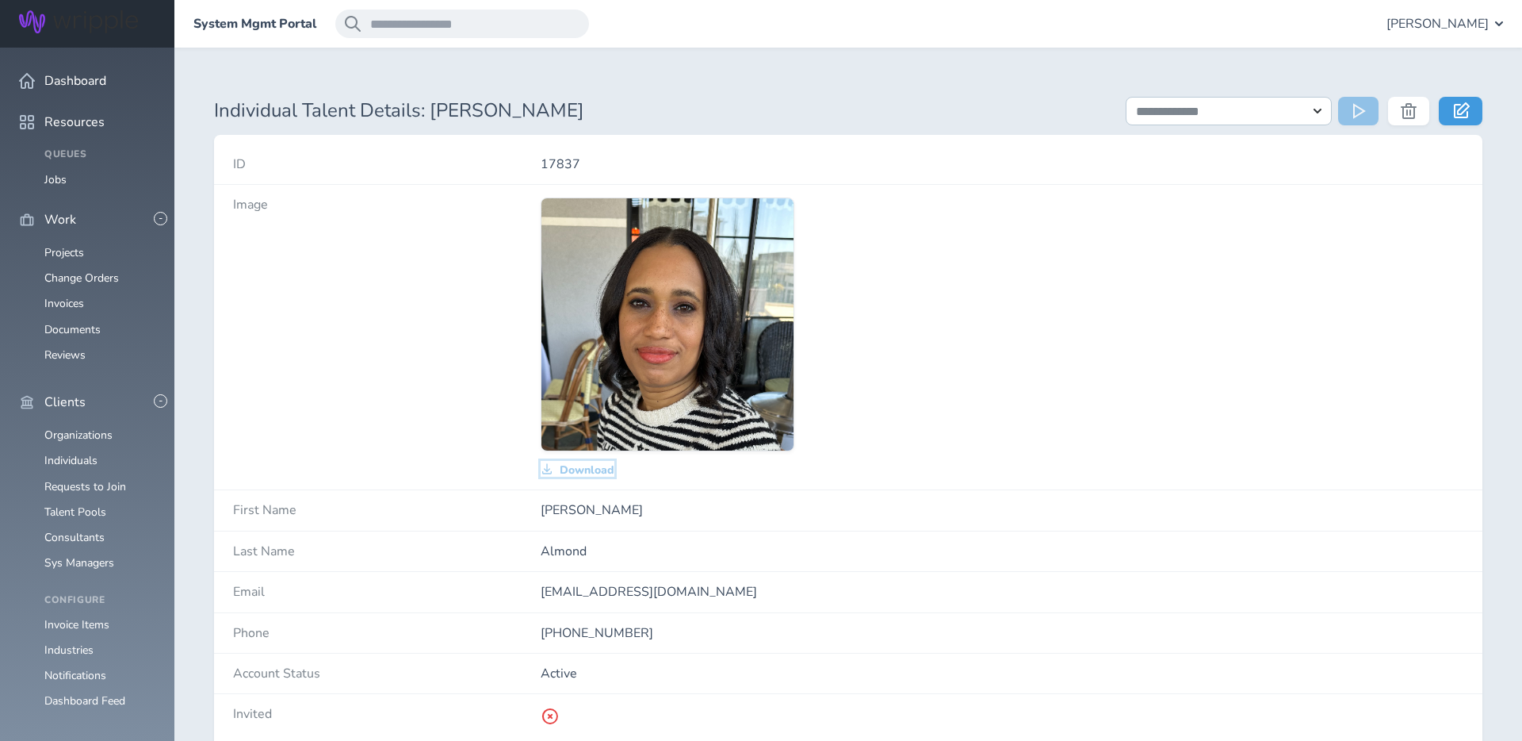
click at [592, 467] on span "Download" at bounding box center [587, 470] width 55 height 13
drag, startPoint x: 76, startPoint y: 381, endPoint x: 67, endPoint y: 386, distance: 10.3
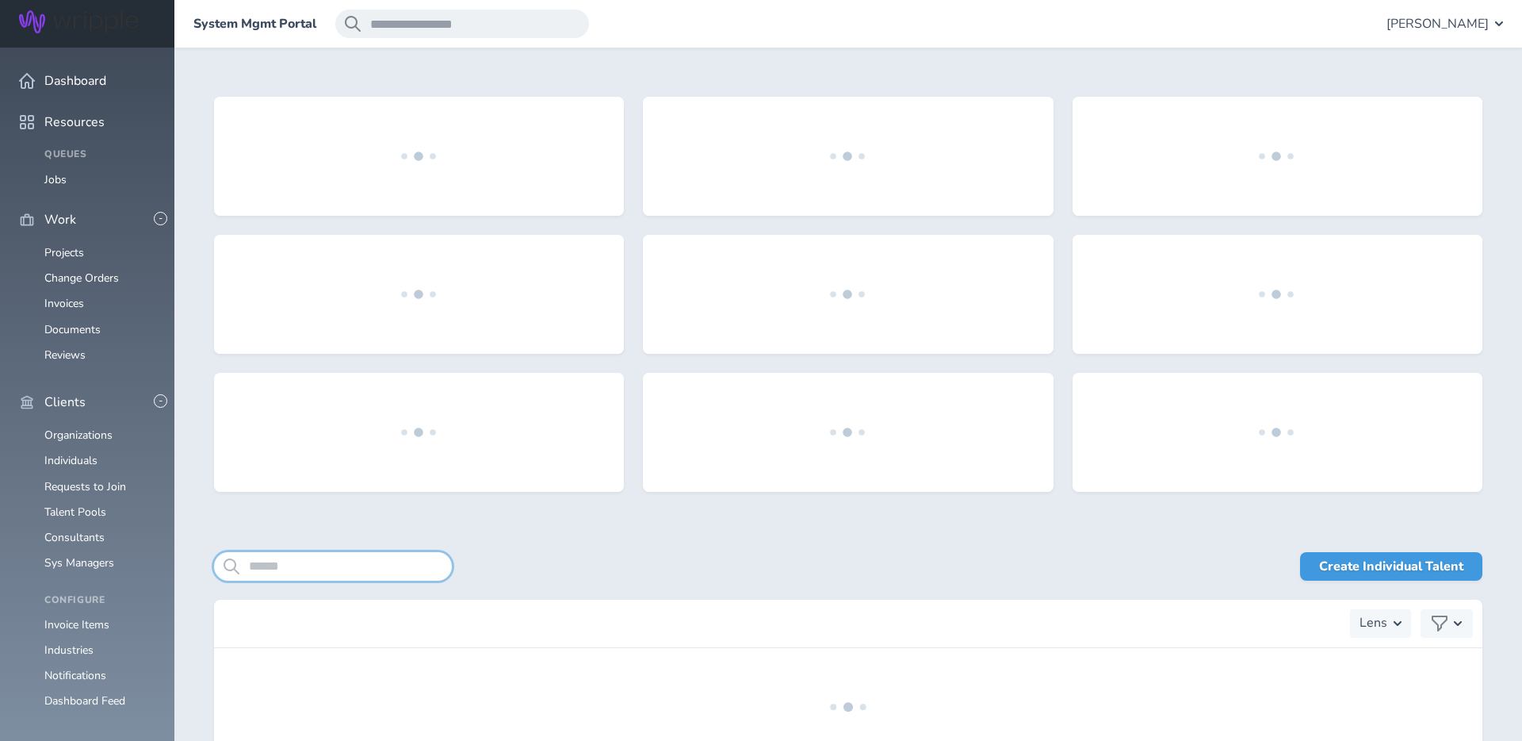
click at [356, 561] on input "search" at bounding box center [333, 566] width 238 height 29
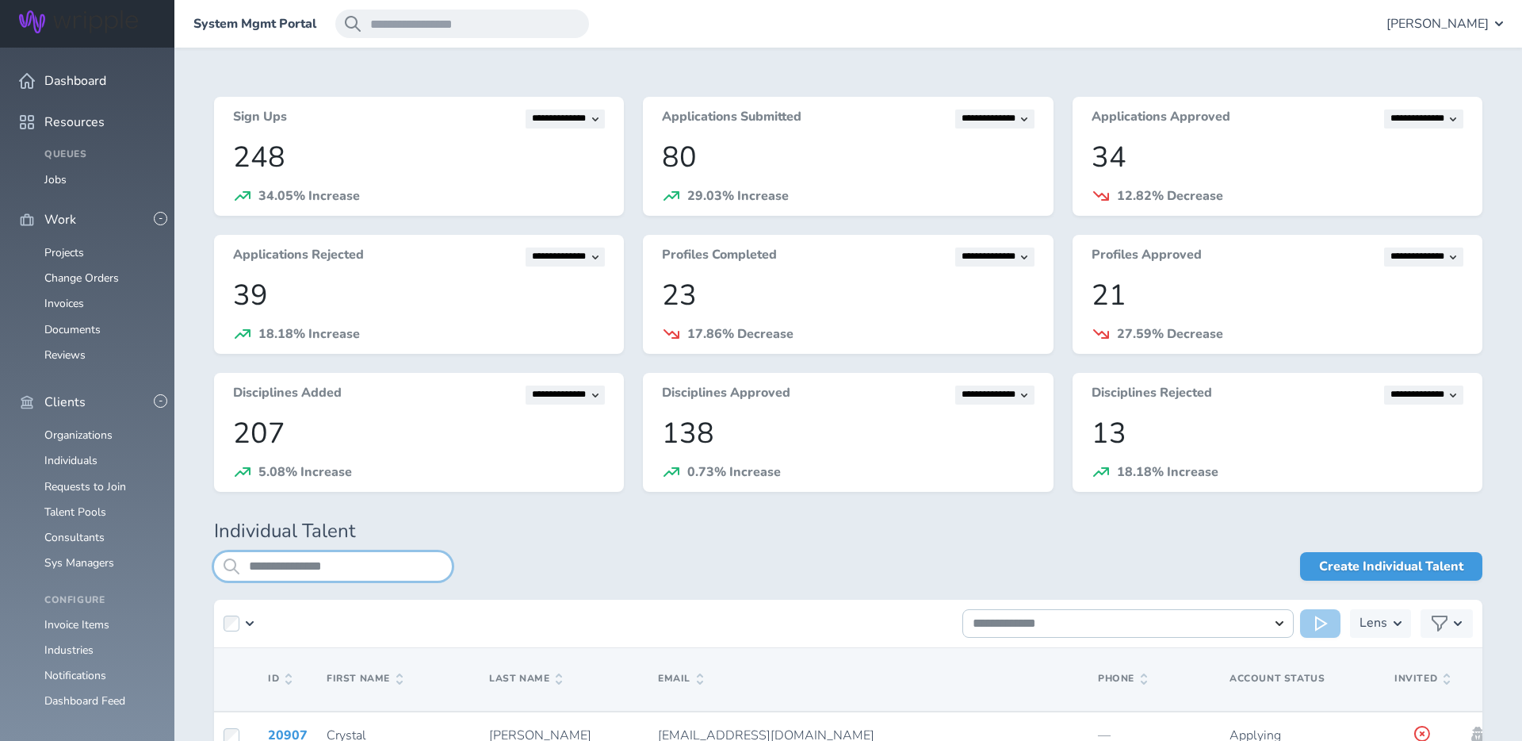
type input "**********"
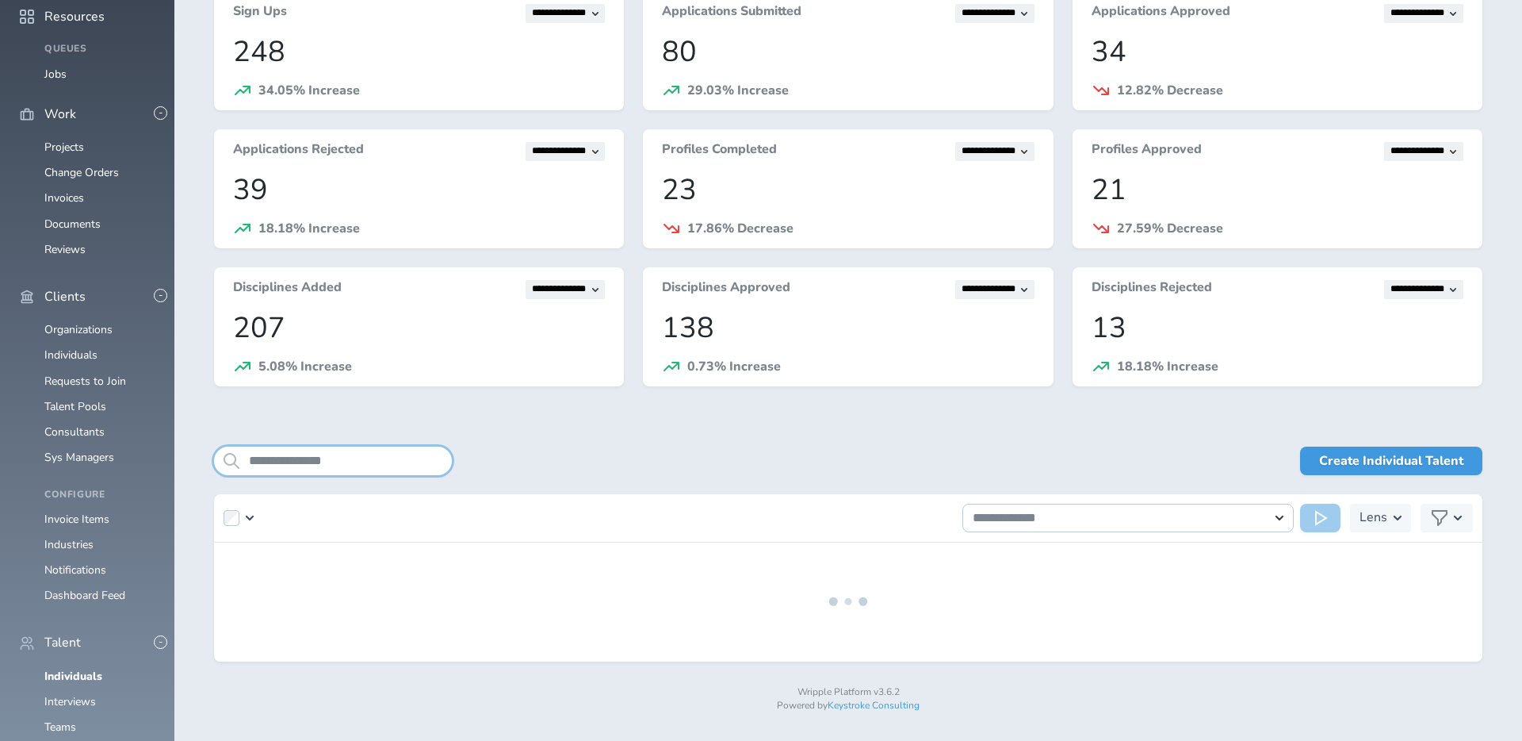
scroll to position [109, 0]
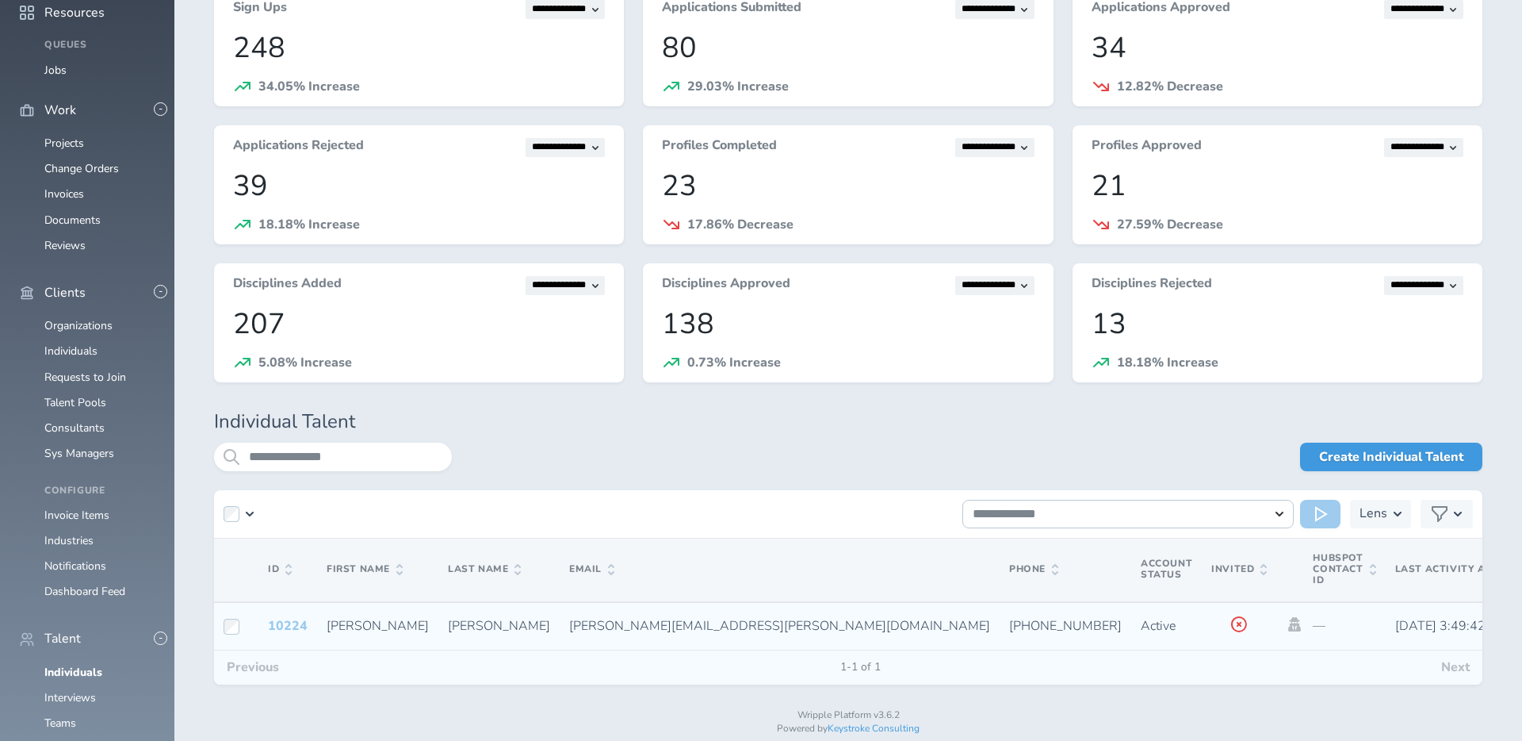
click at [290, 625] on link "10224" at bounding box center [288, 625] width 40 height 17
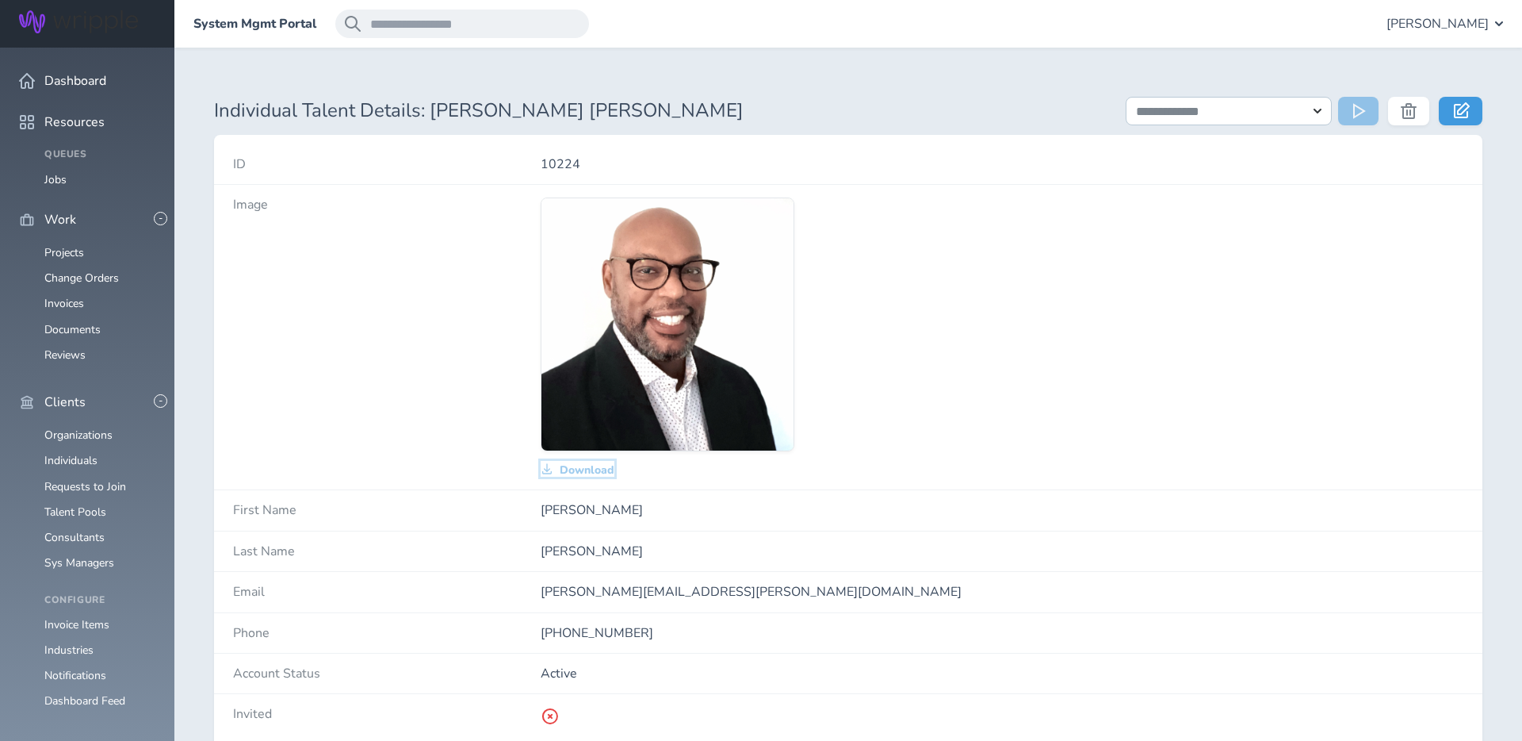
click at [596, 466] on span "Download" at bounding box center [587, 470] width 55 height 13
drag, startPoint x: 52, startPoint y: 384, endPoint x: 68, endPoint y: 382, distance: 16.7
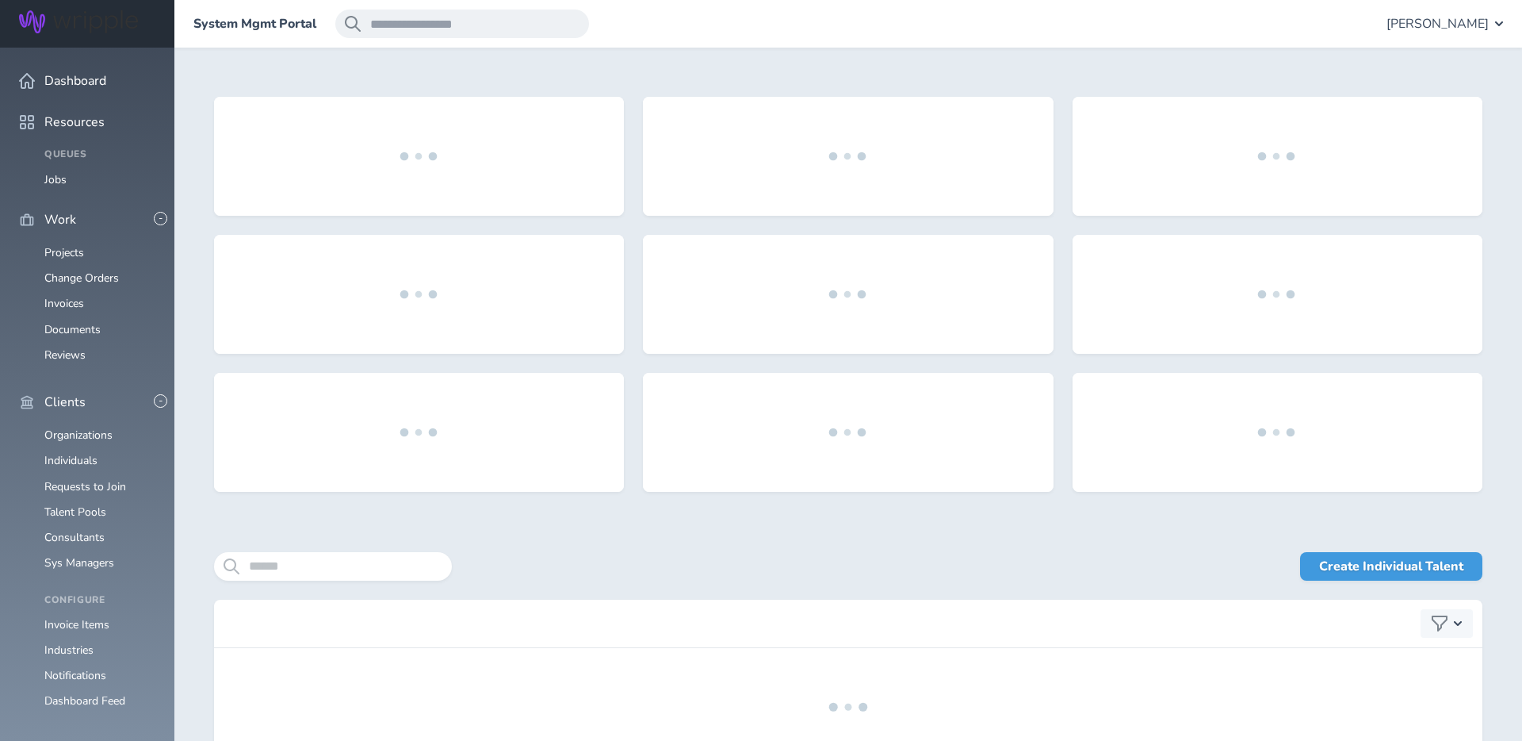
scroll to position [9, 0]
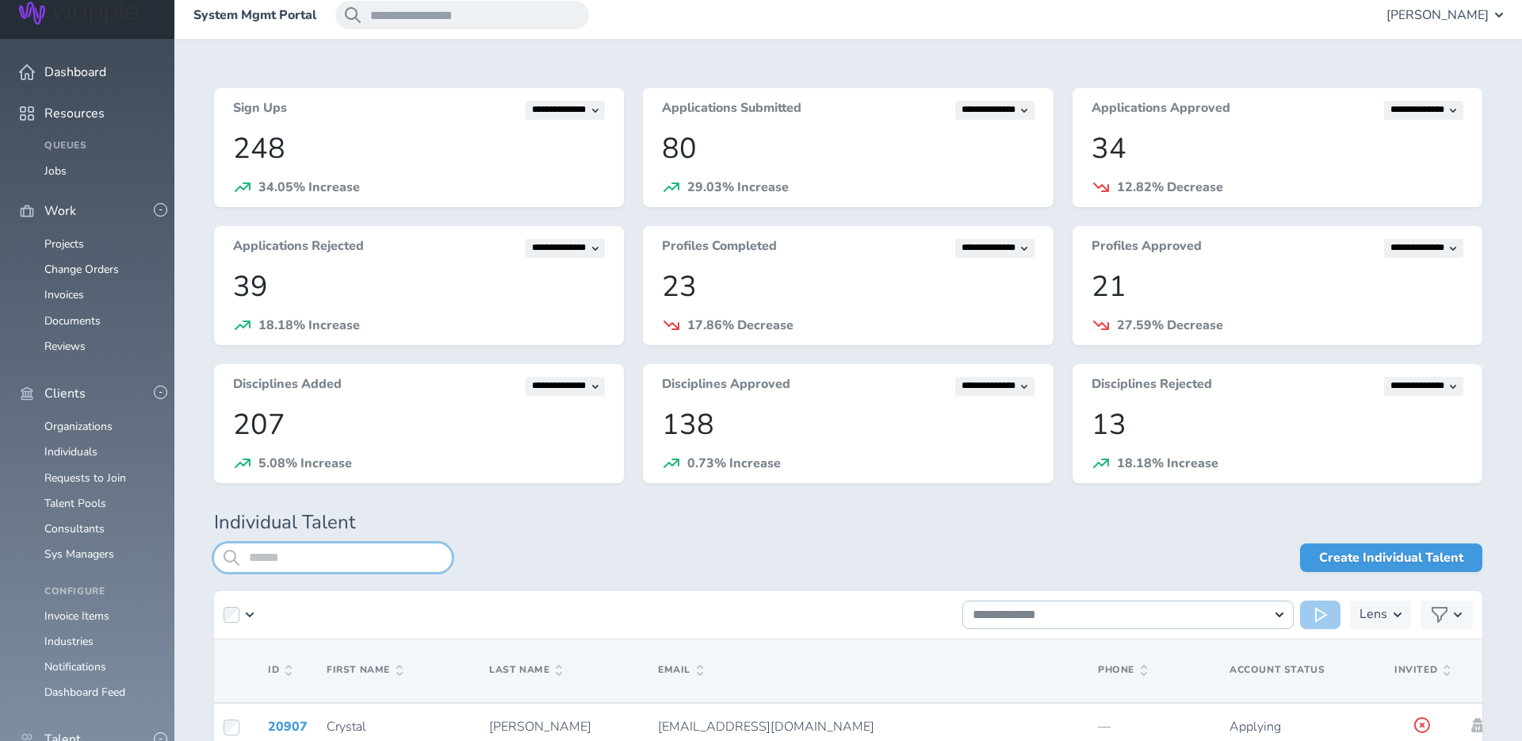
click at [253, 549] on input "search" at bounding box center [333, 557] width 238 height 29
type input "**********"
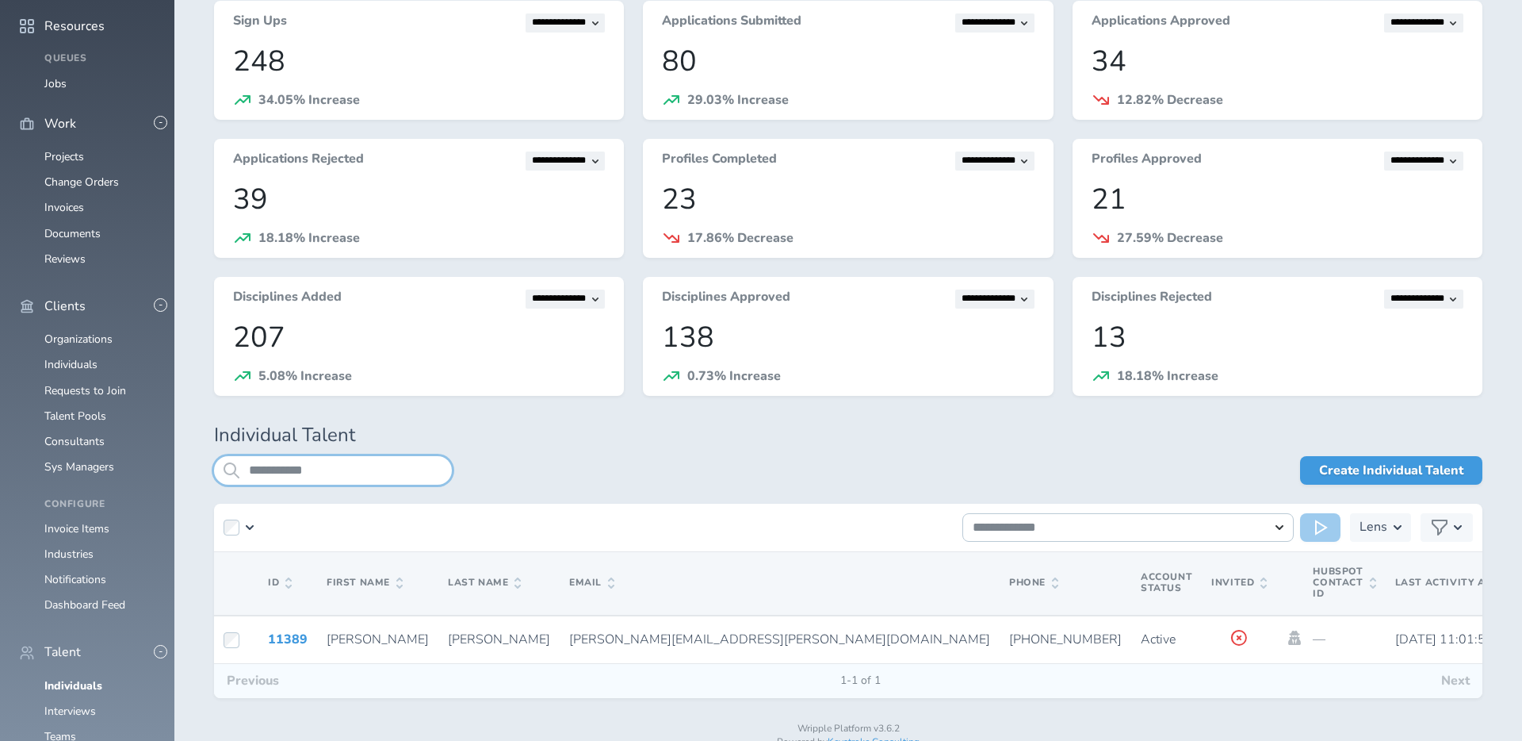
scroll to position [132, 0]
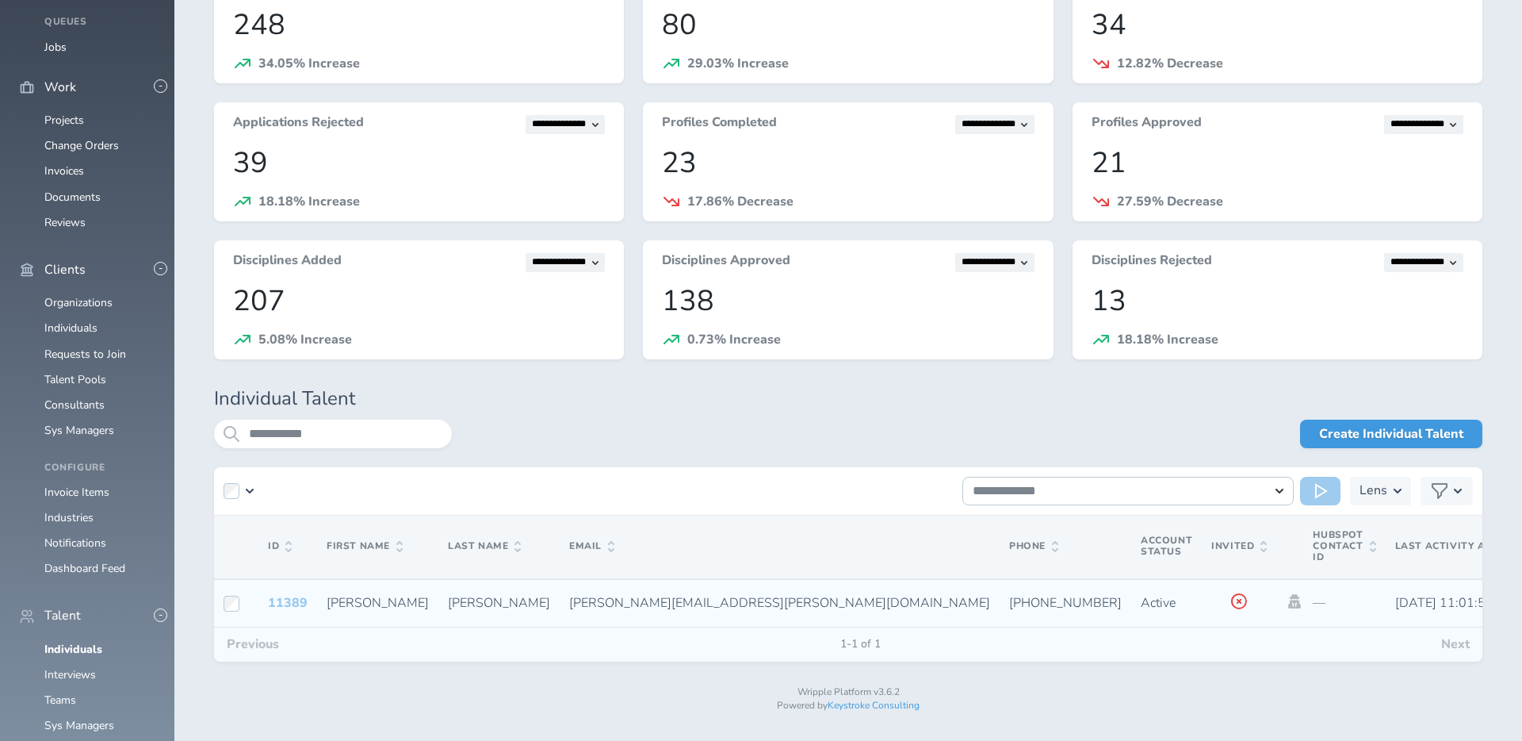
click at [293, 598] on link "11389" at bounding box center [288, 602] width 40 height 17
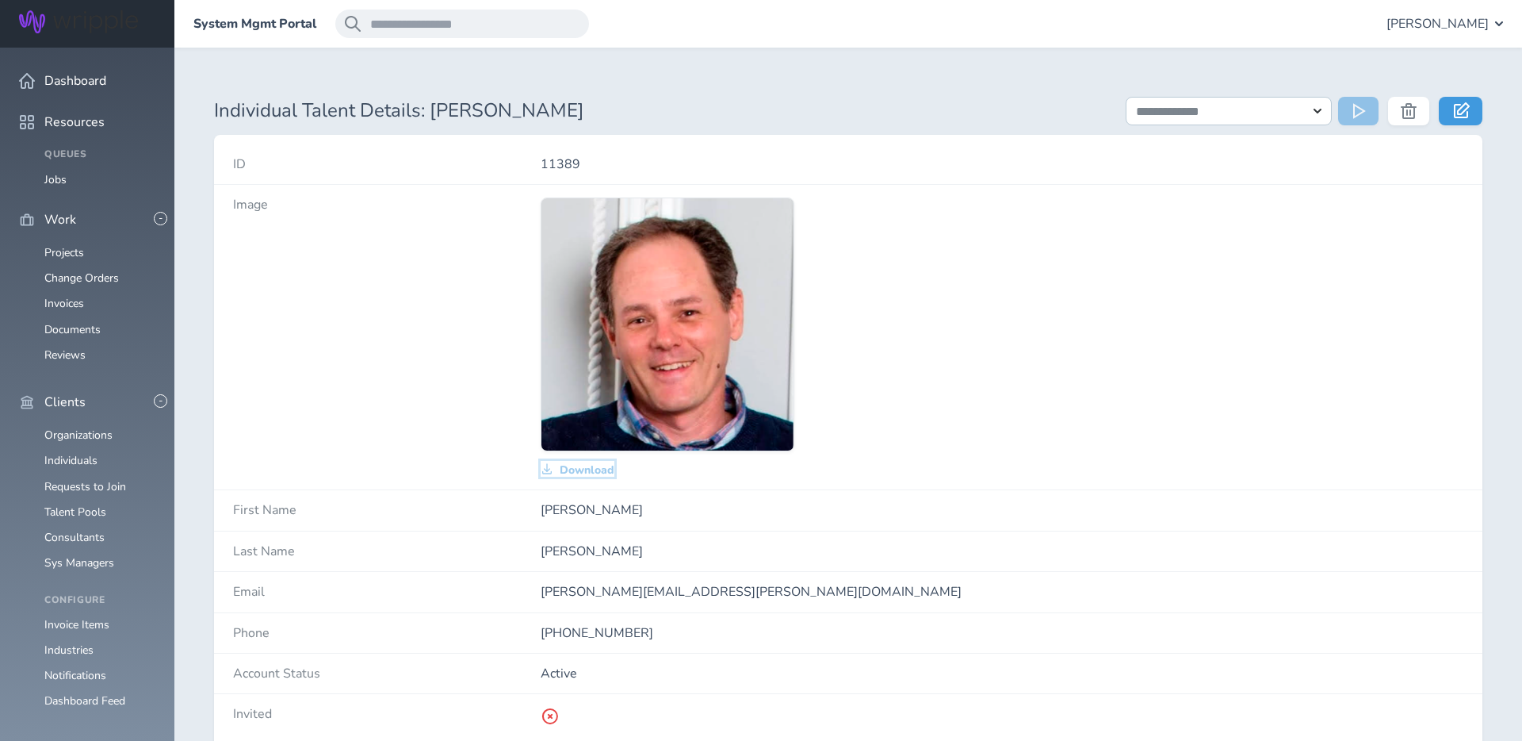
click at [575, 465] on span "Download" at bounding box center [587, 470] width 55 height 13
